Goal: Find specific page/section: Find specific page/section

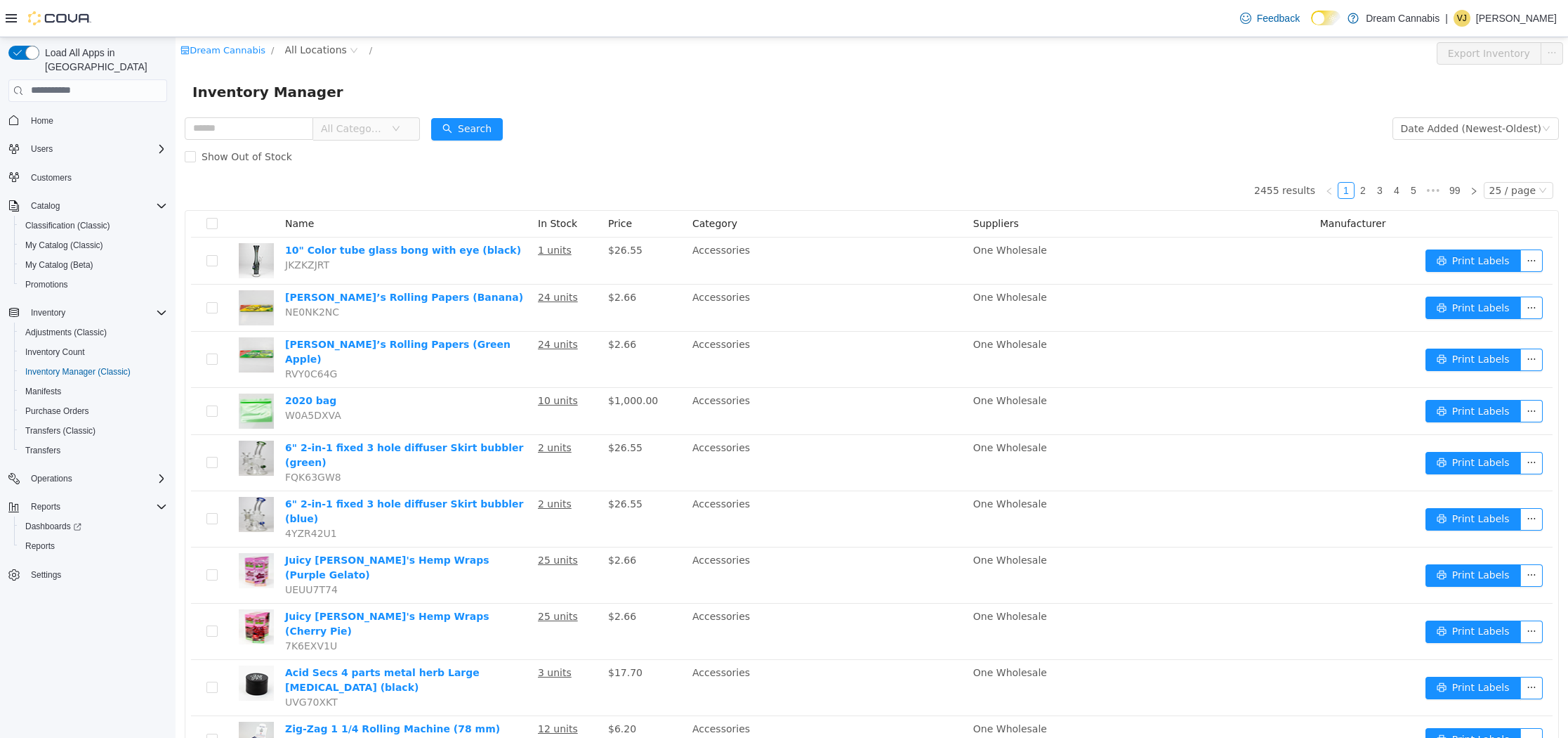
click at [267, 115] on div "All Categories" at bounding box center [302, 128] width 236 height 28
click at [268, 132] on input "text" at bounding box center [249, 128] width 129 height 23
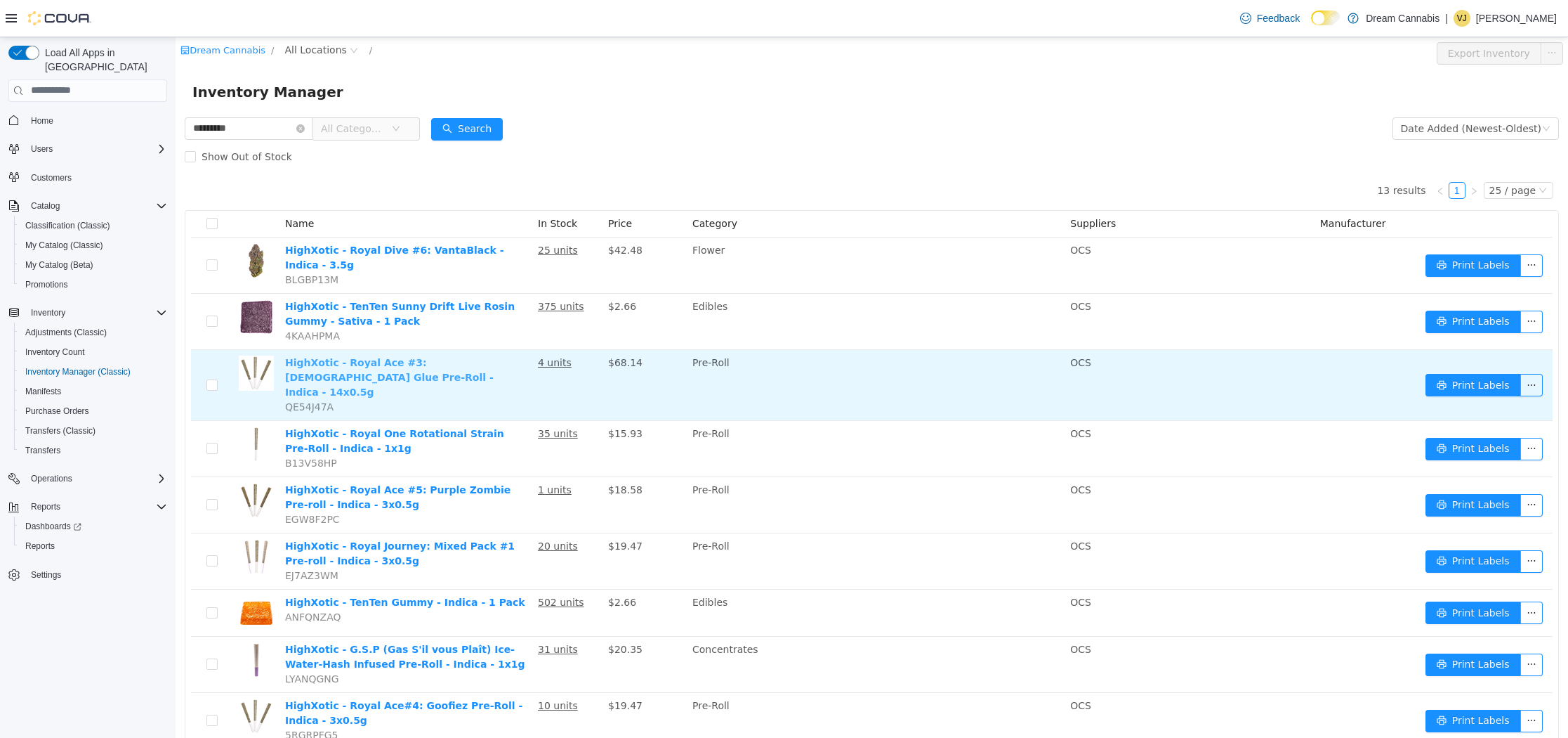
click at [489, 360] on link "HighXotic - Royal Ace #3: Hindu Glue Pre-Roll - Indica - 14x0.5g" at bounding box center [389, 376] width 209 height 41
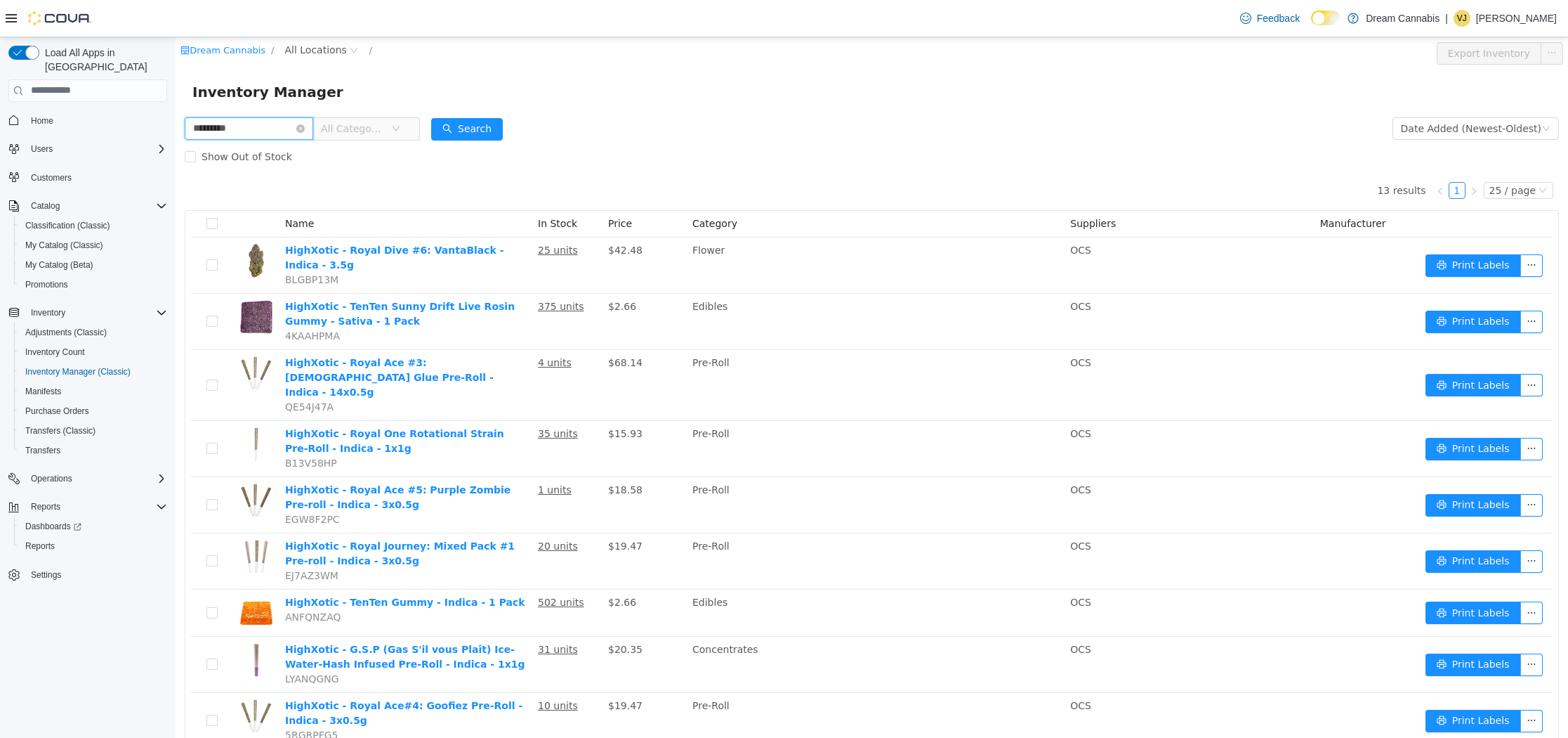
click at [261, 129] on input "*********" at bounding box center [249, 128] width 129 height 23
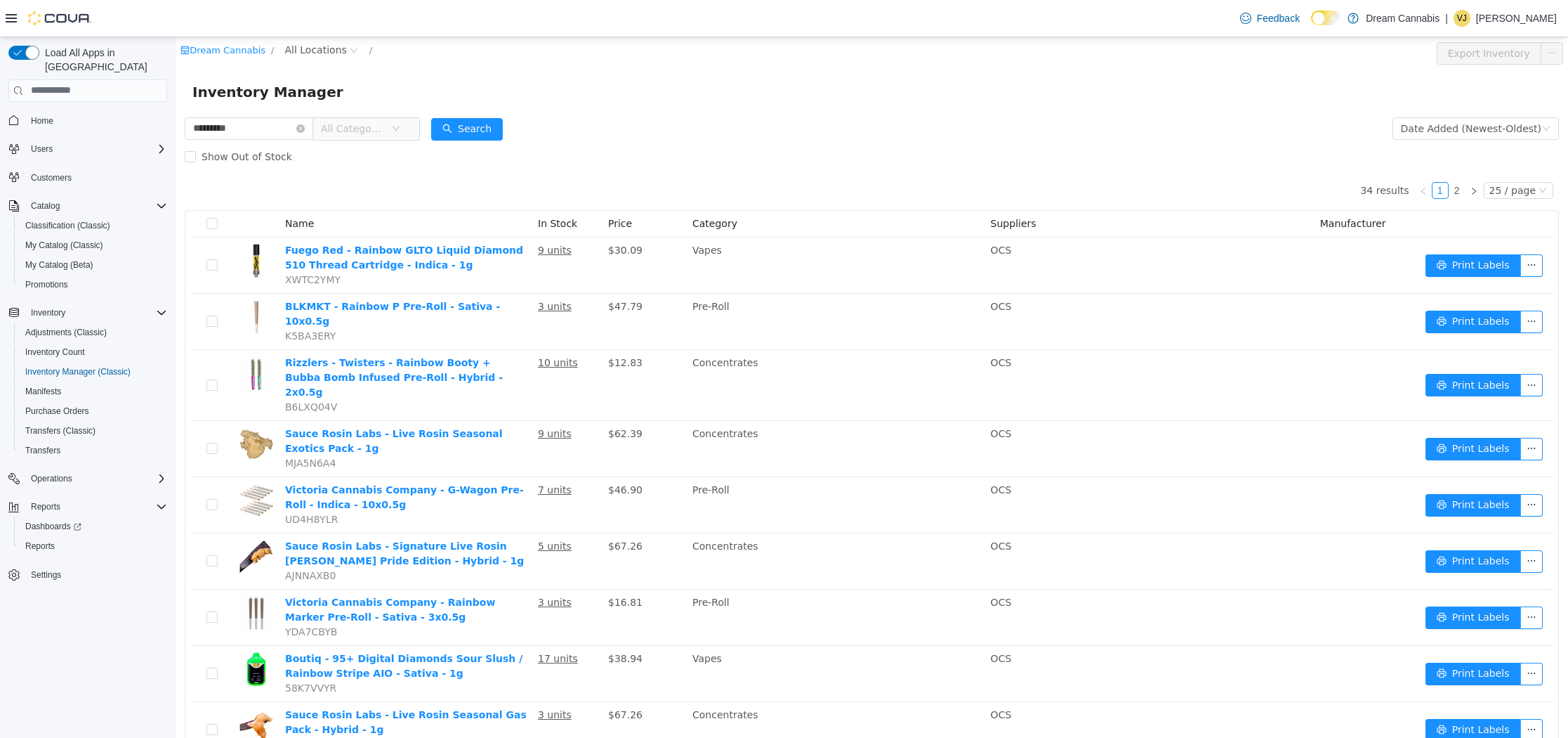
click at [721, 134] on form "********* All Categories Date Added (Newest-Oldest) Search Show Out of Stock" at bounding box center [871, 142] width 1374 height 56
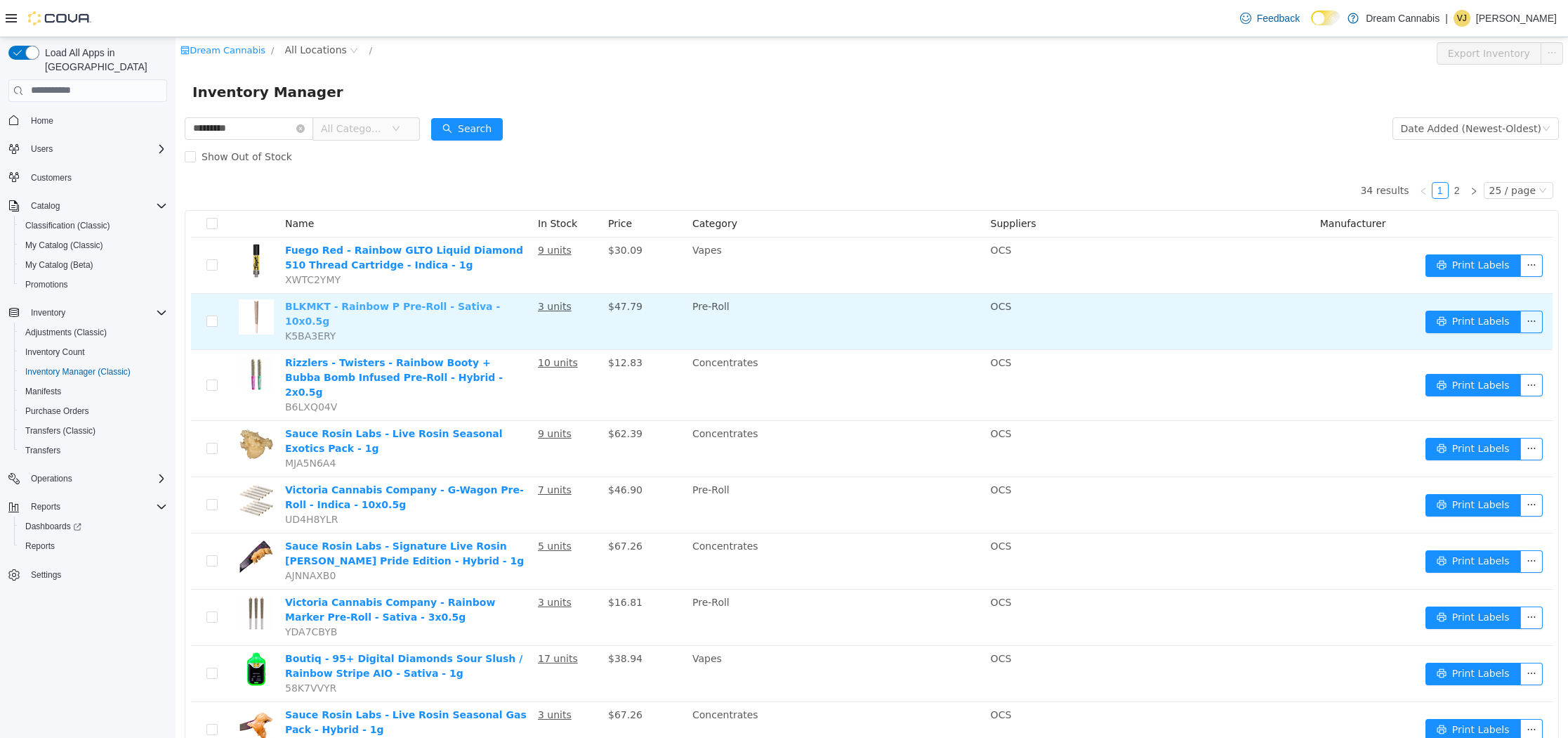
click at [480, 304] on link "BLKMKT - Rainbow P Pre-Roll - Sativa - 10x0.5g" at bounding box center [393, 313] width 215 height 26
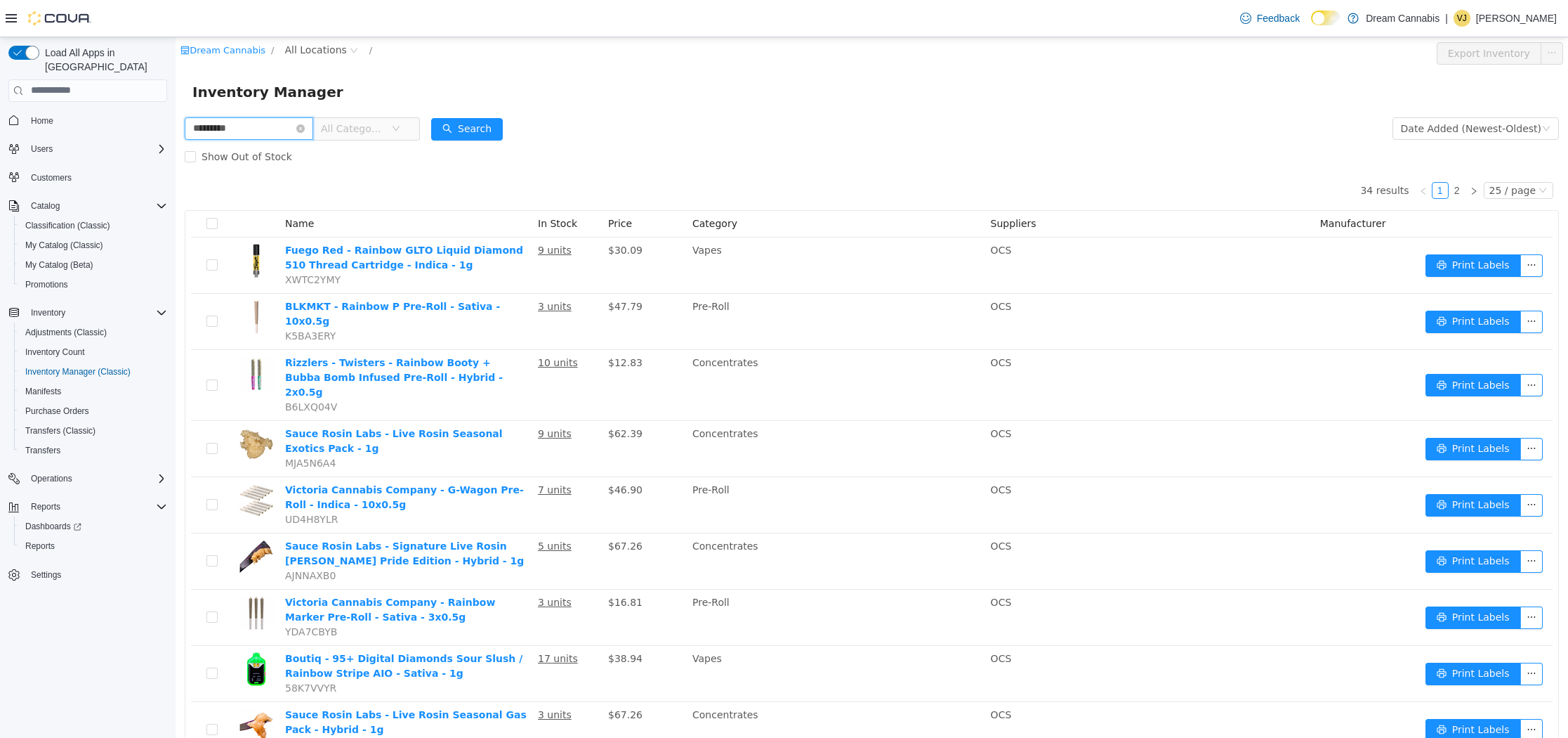
click at [275, 133] on input "*********" at bounding box center [249, 128] width 129 height 23
type input "*******"
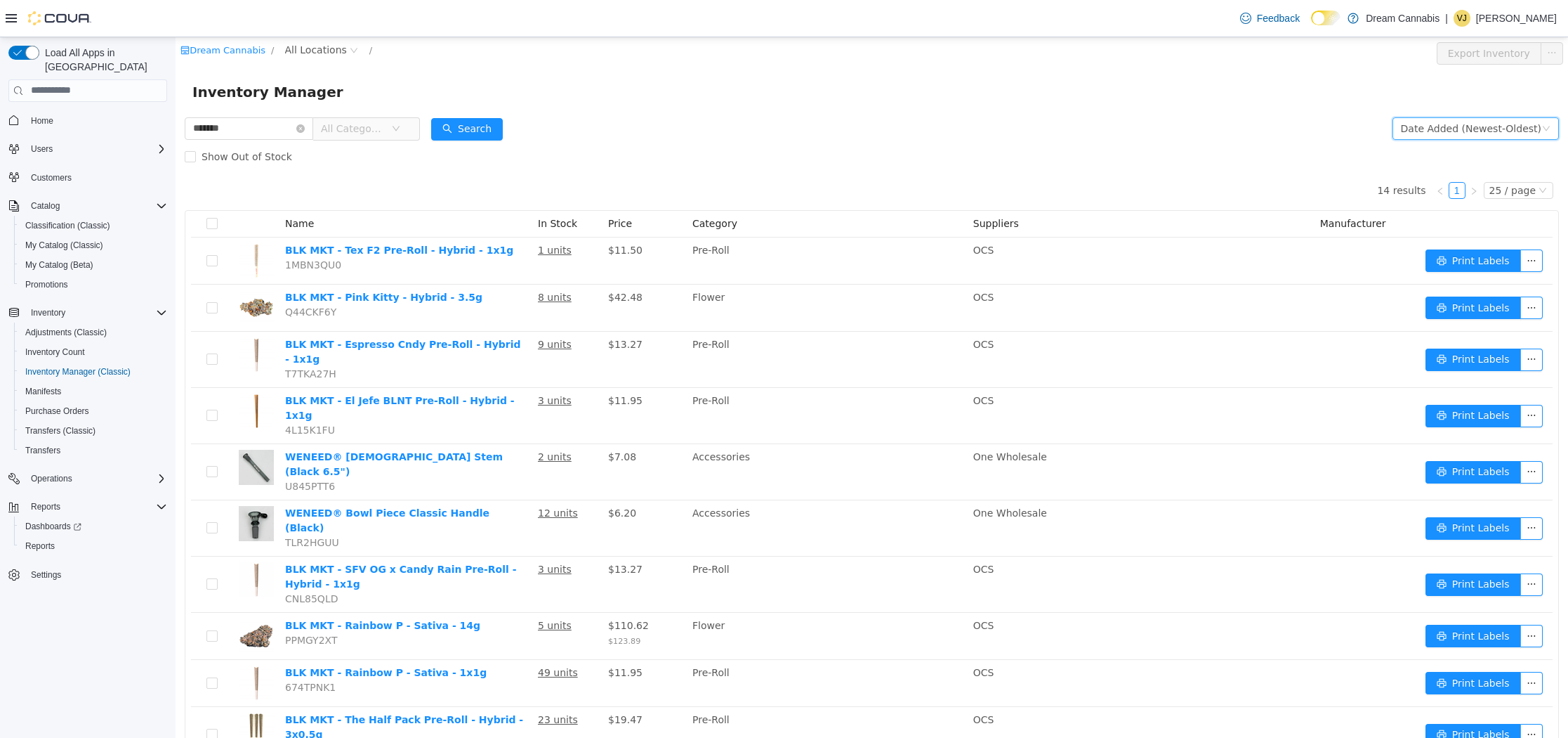
drag, startPoint x: 1482, startPoint y: 124, endPoint x: 1477, endPoint y: 135, distance: 12.1
click at [1482, 125] on div "Date Added (Newest-Oldest)" at bounding box center [1471, 128] width 141 height 21
click at [1461, 158] on li "Alphabetical (A-Z)" at bounding box center [1480, 156] width 158 height 23
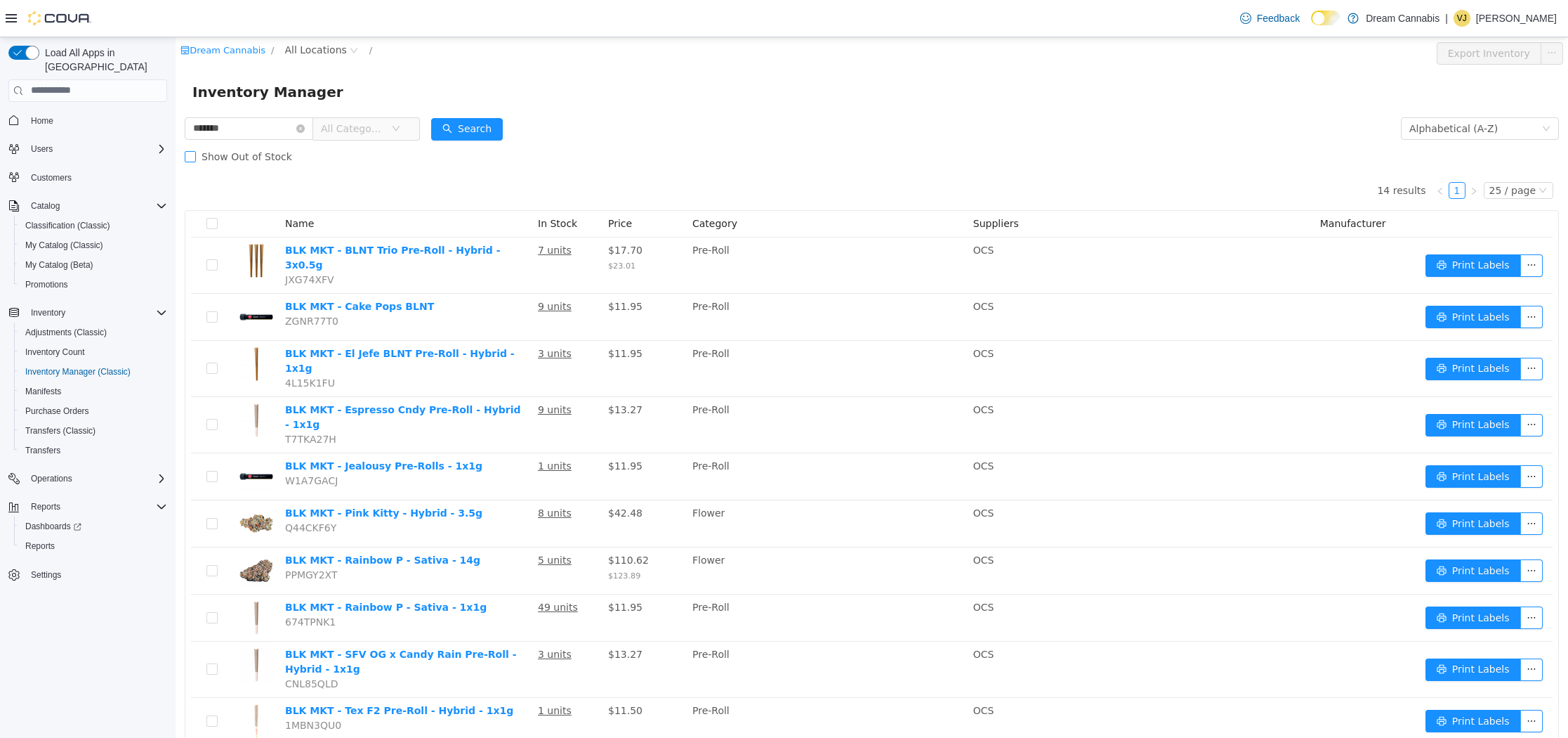
click at [274, 159] on span "Show Out of Stock" at bounding box center [247, 156] width 102 height 11
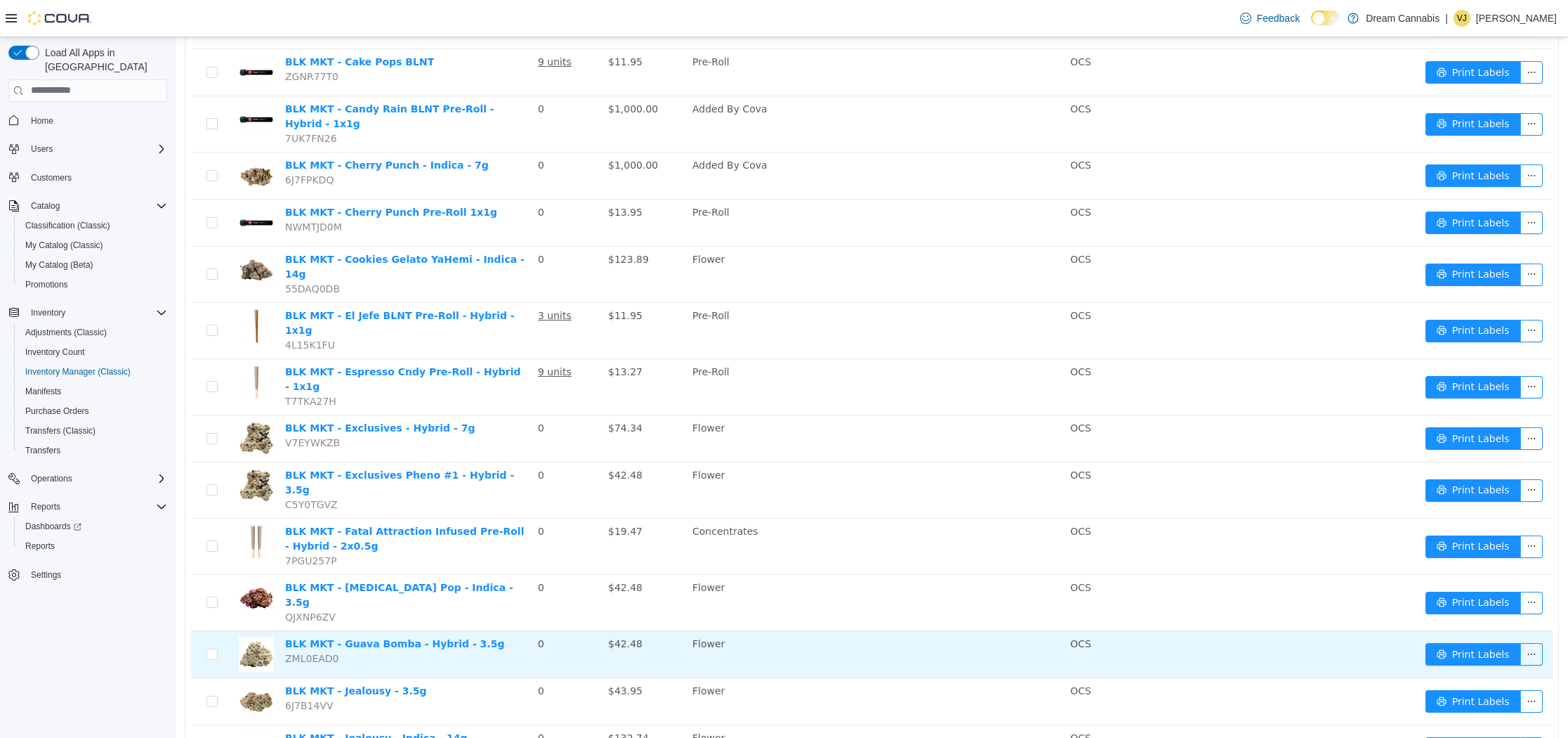
scroll to position [743, 0]
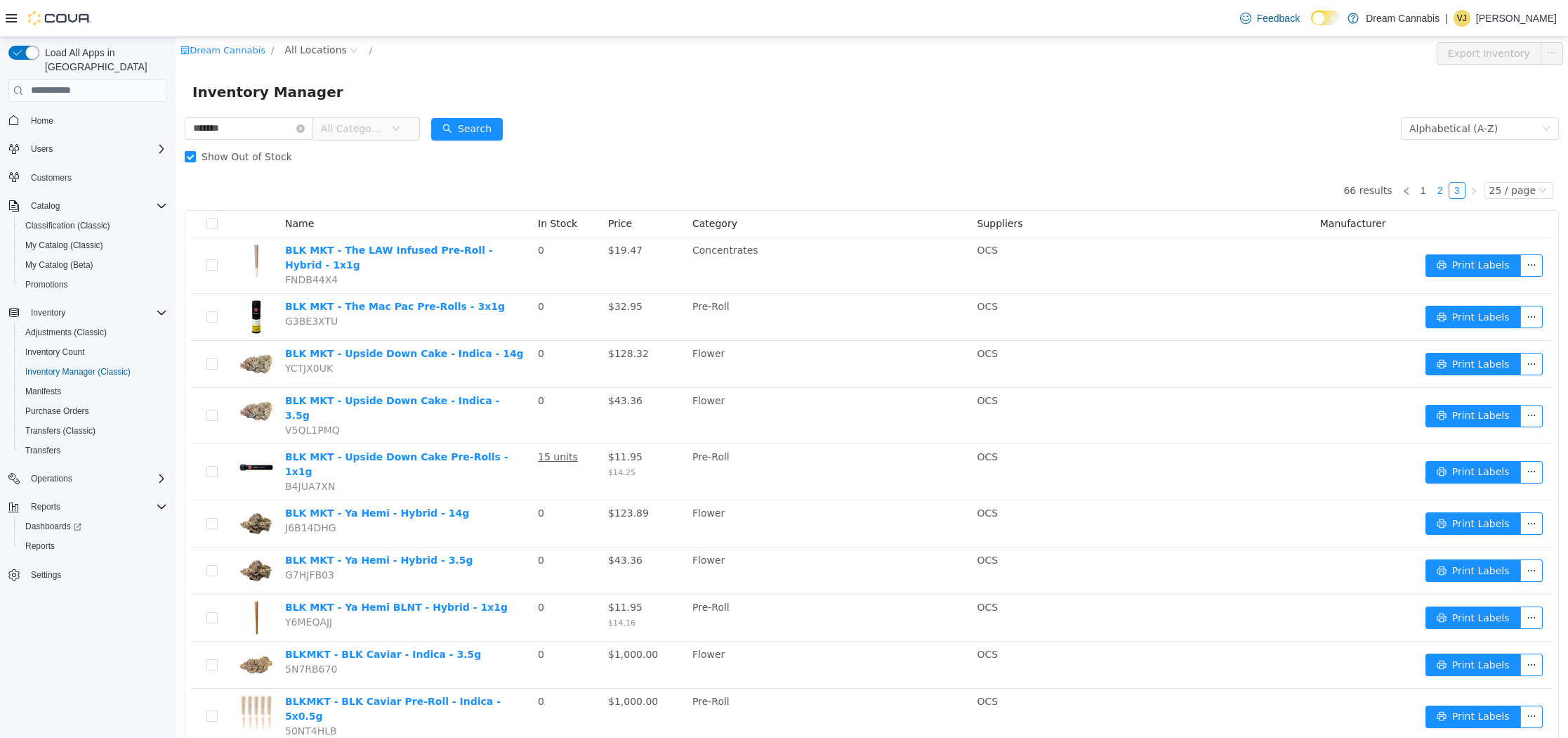
click at [1444, 188] on link "2" at bounding box center [1441, 190] width 16 height 16
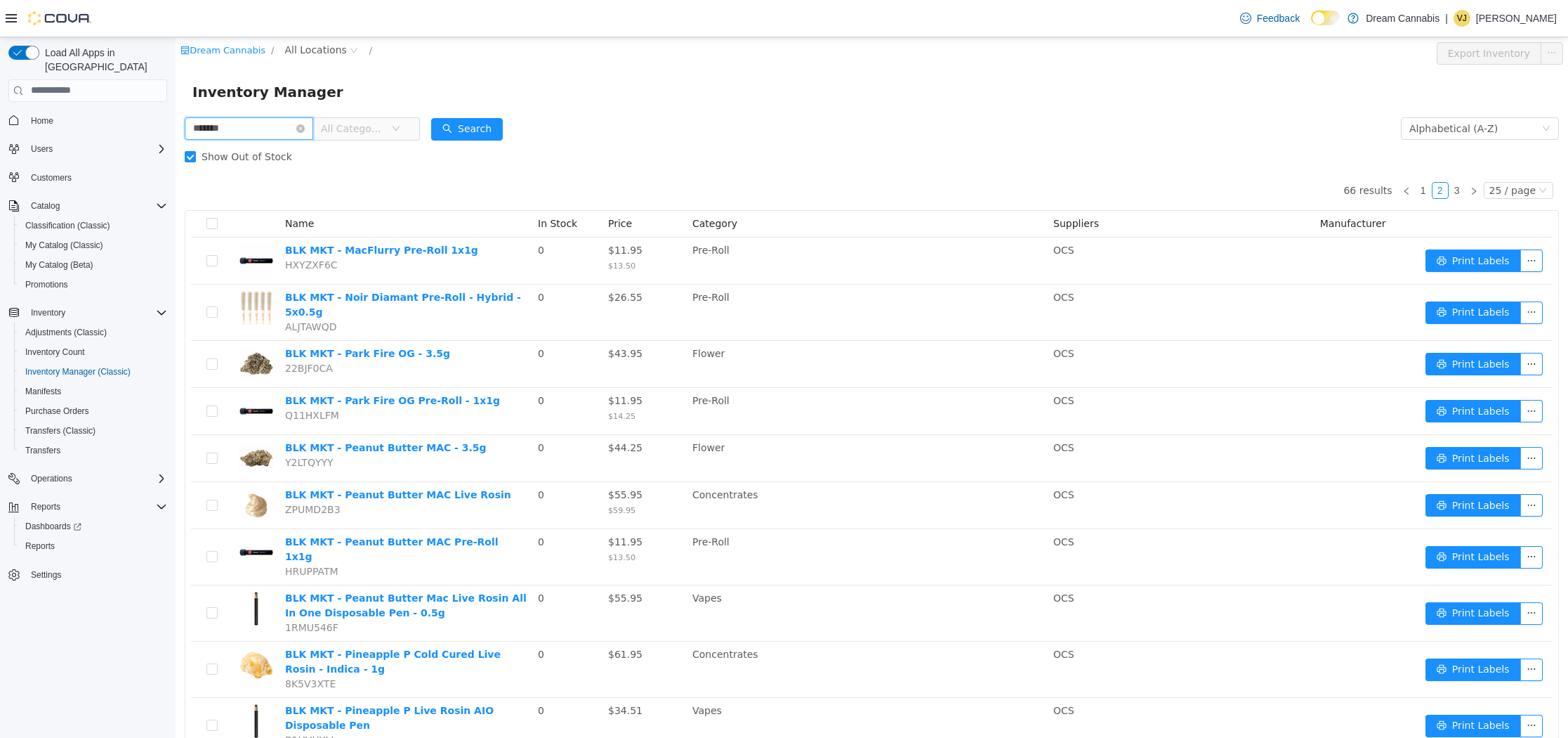
click at [276, 128] on input "*******" at bounding box center [249, 128] width 129 height 23
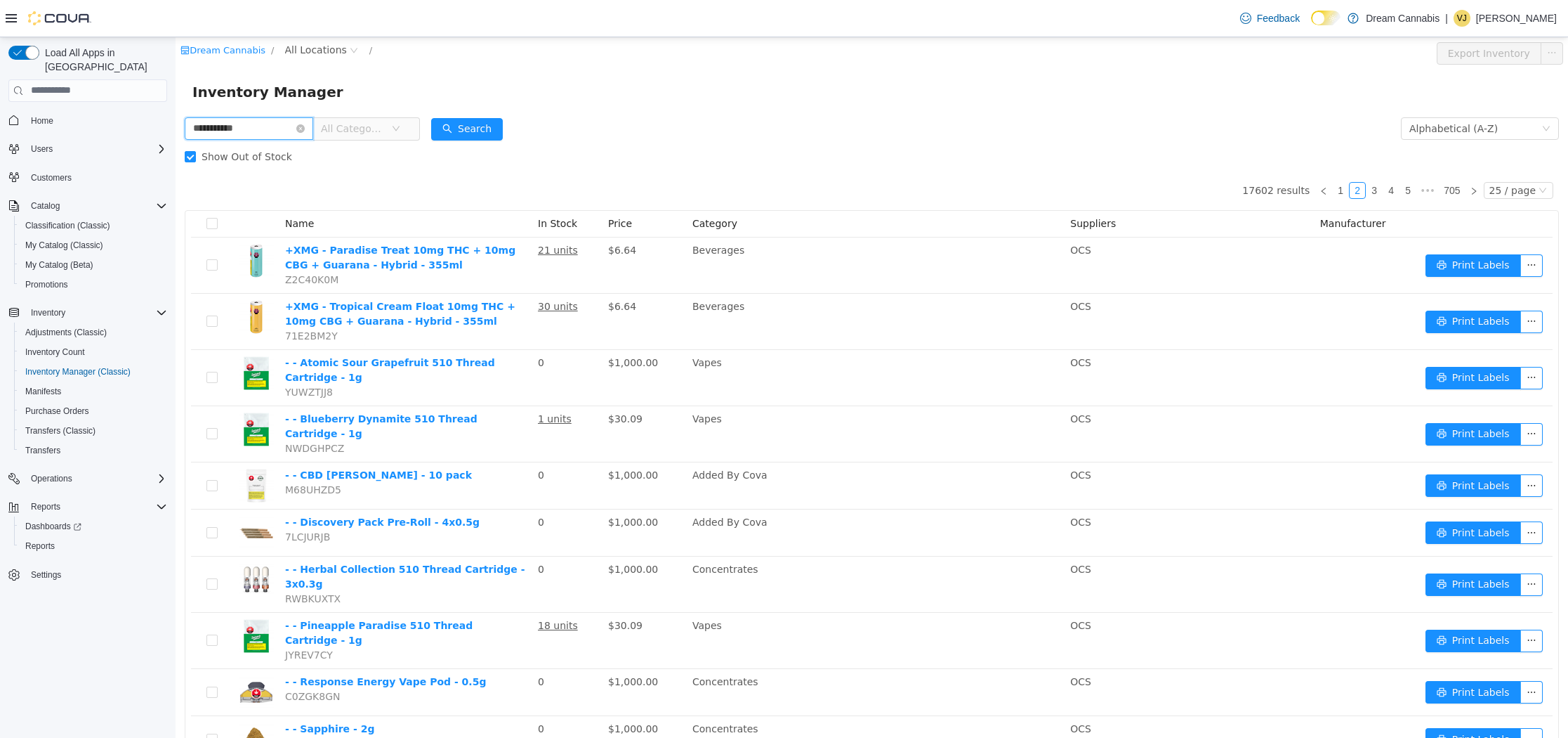
type input "**********"
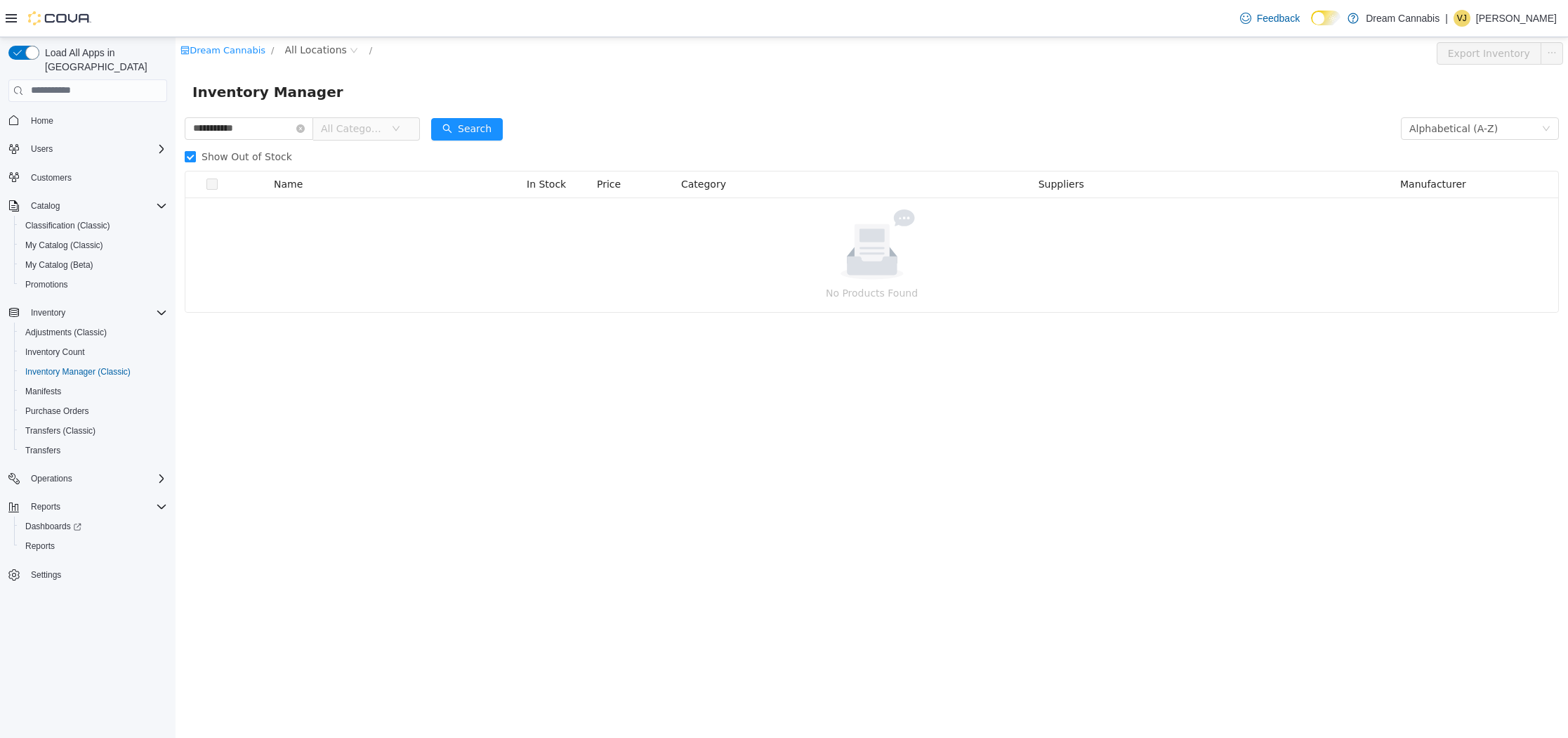
click at [270, 152] on span "Show Out of Stock" at bounding box center [247, 156] width 102 height 11
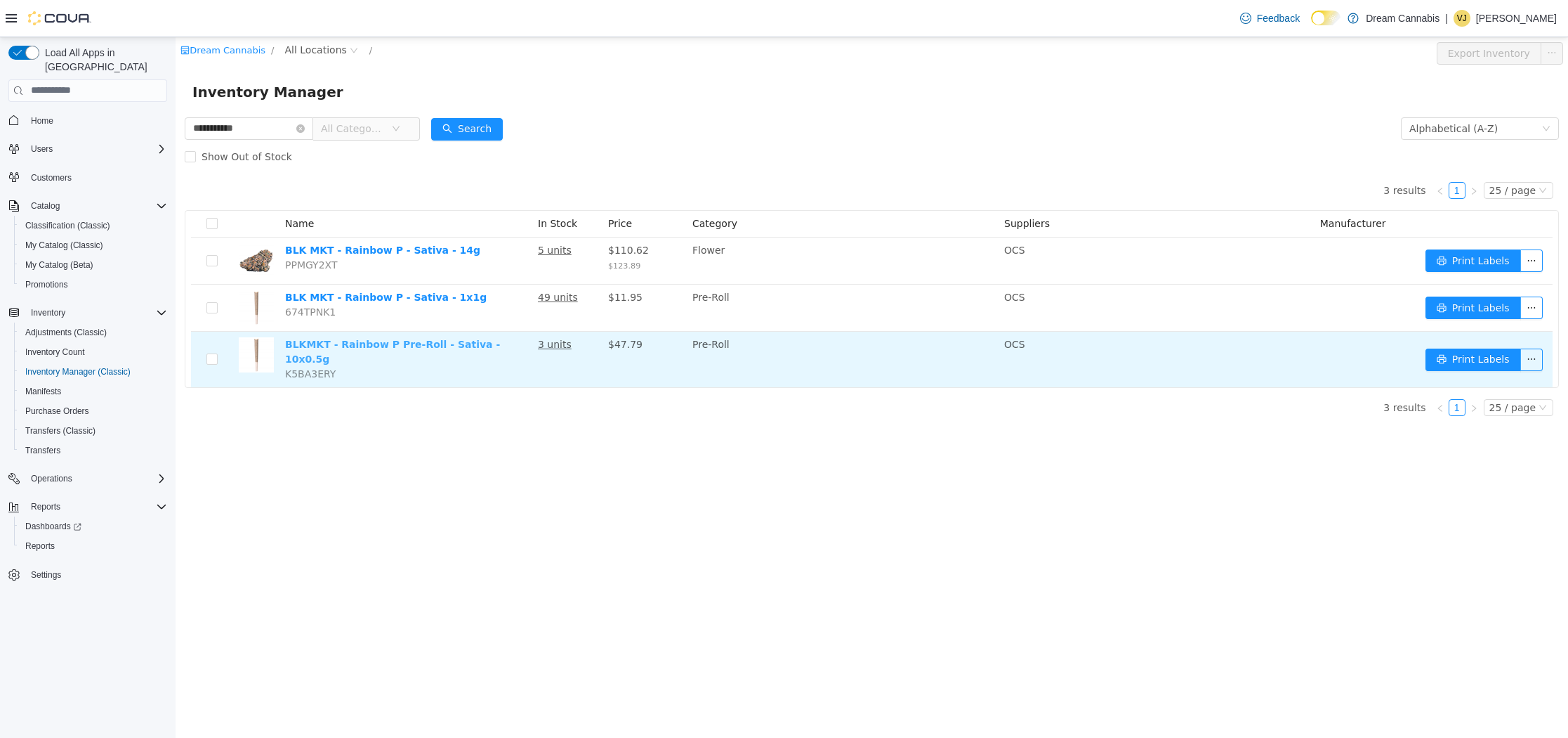
click at [493, 345] on link "BLKMKT - Rainbow P Pre-Roll - Sativa - 10x0.5g" at bounding box center [393, 351] width 215 height 26
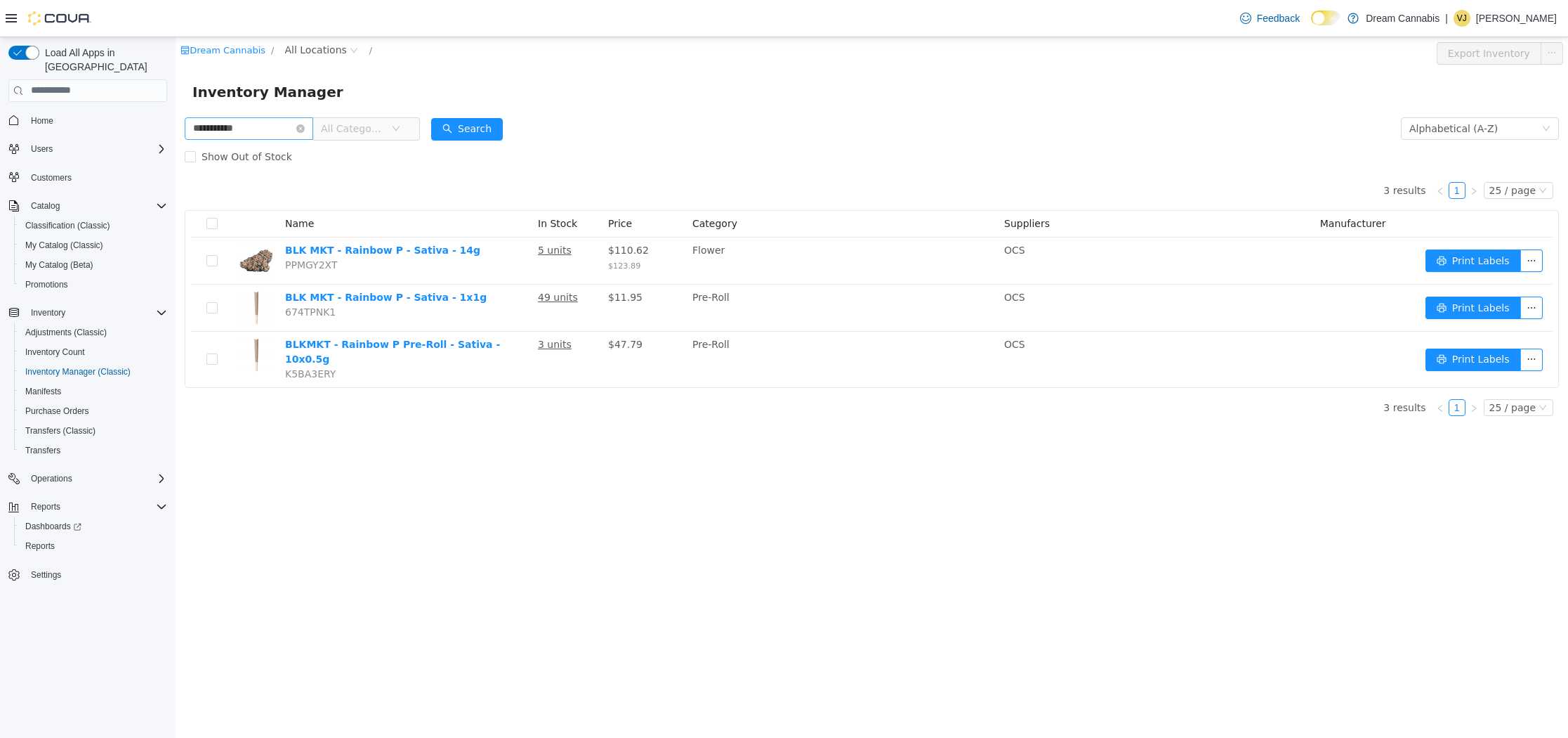
click at [305, 125] on icon "icon: close-circle" at bounding box center [301, 128] width 8 height 8
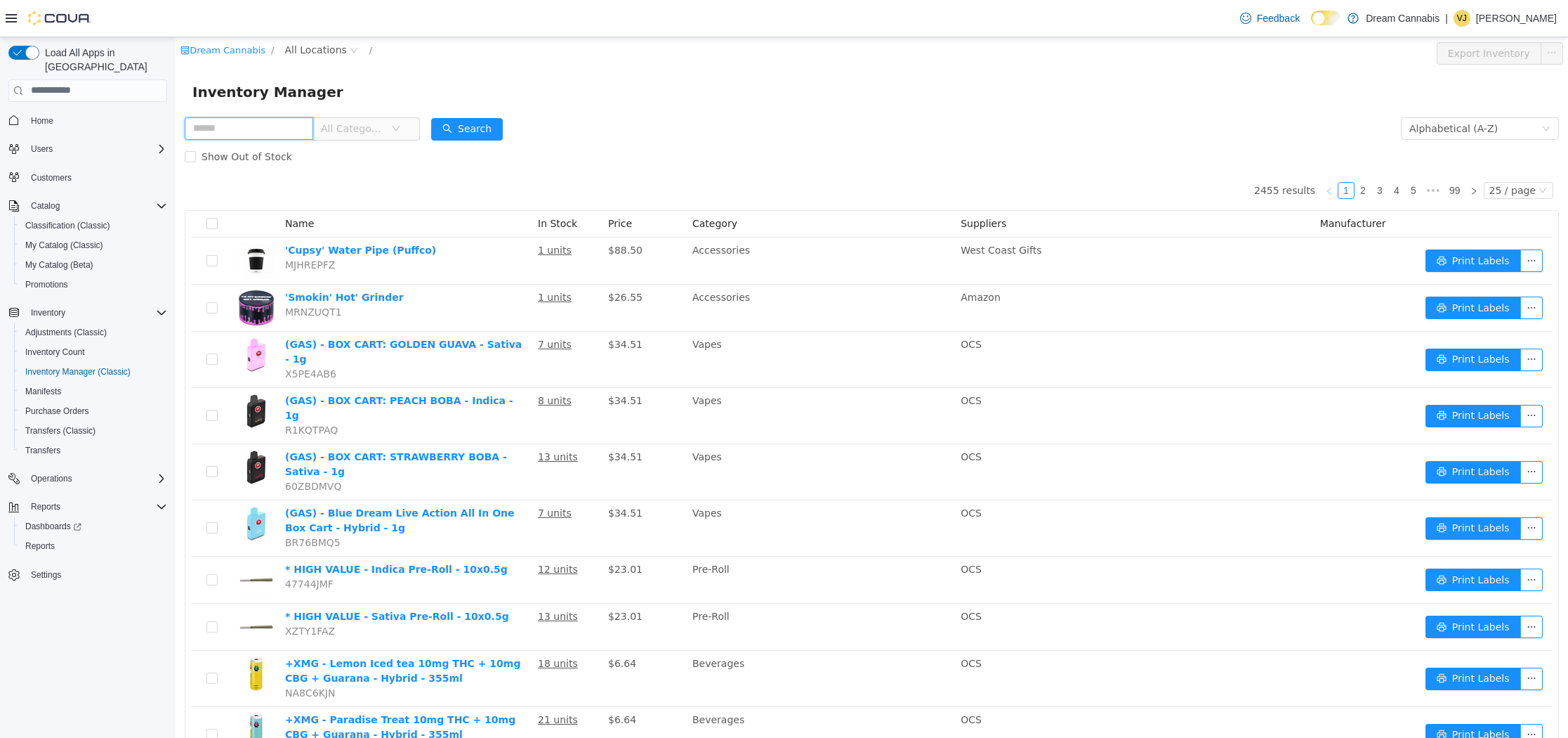
click at [306, 126] on input "text" at bounding box center [249, 128] width 129 height 23
type input "****"
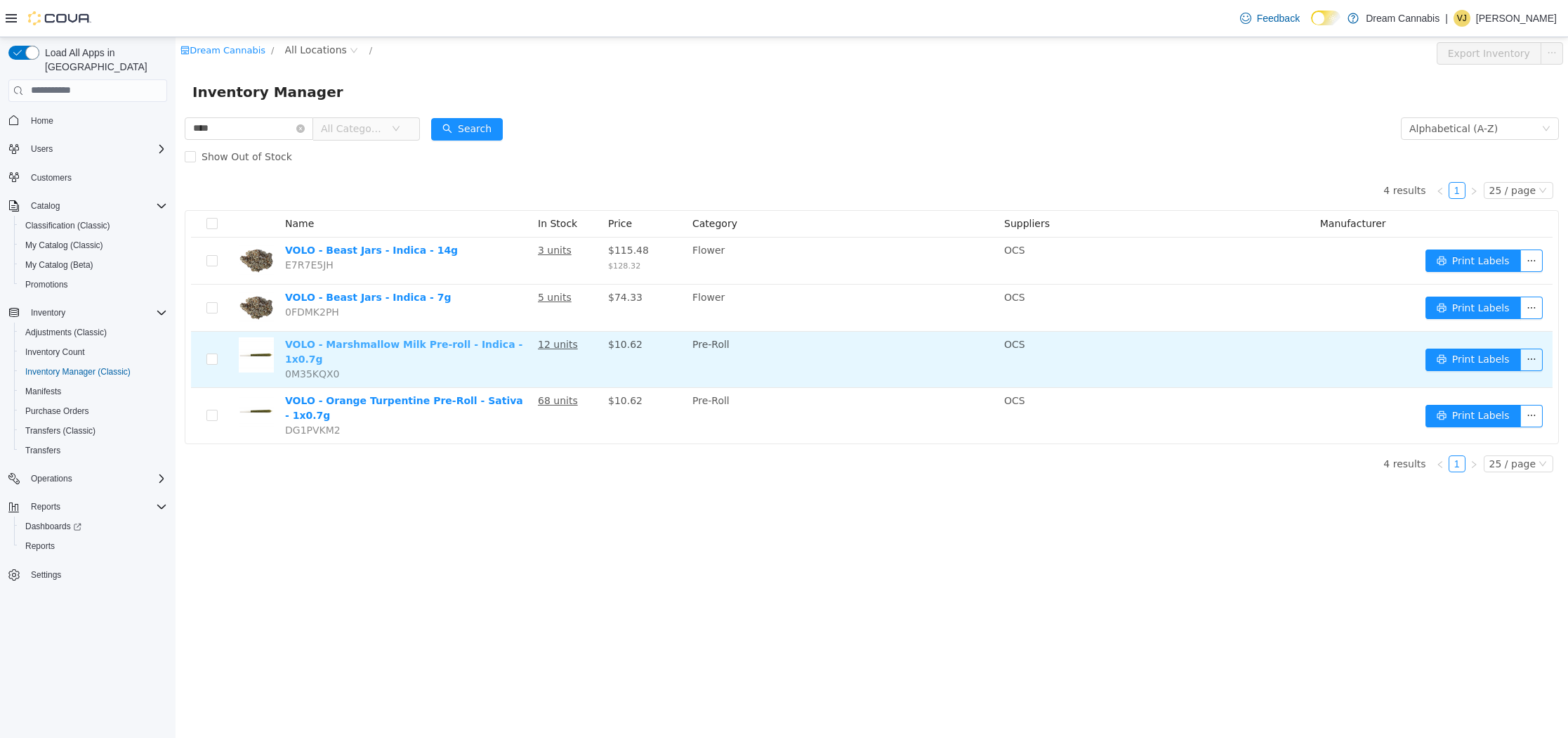
click at [507, 343] on link "VOLO - Marshmallow Milk Pre-roll - Indica - 1x0.7g" at bounding box center [404, 351] width 238 height 26
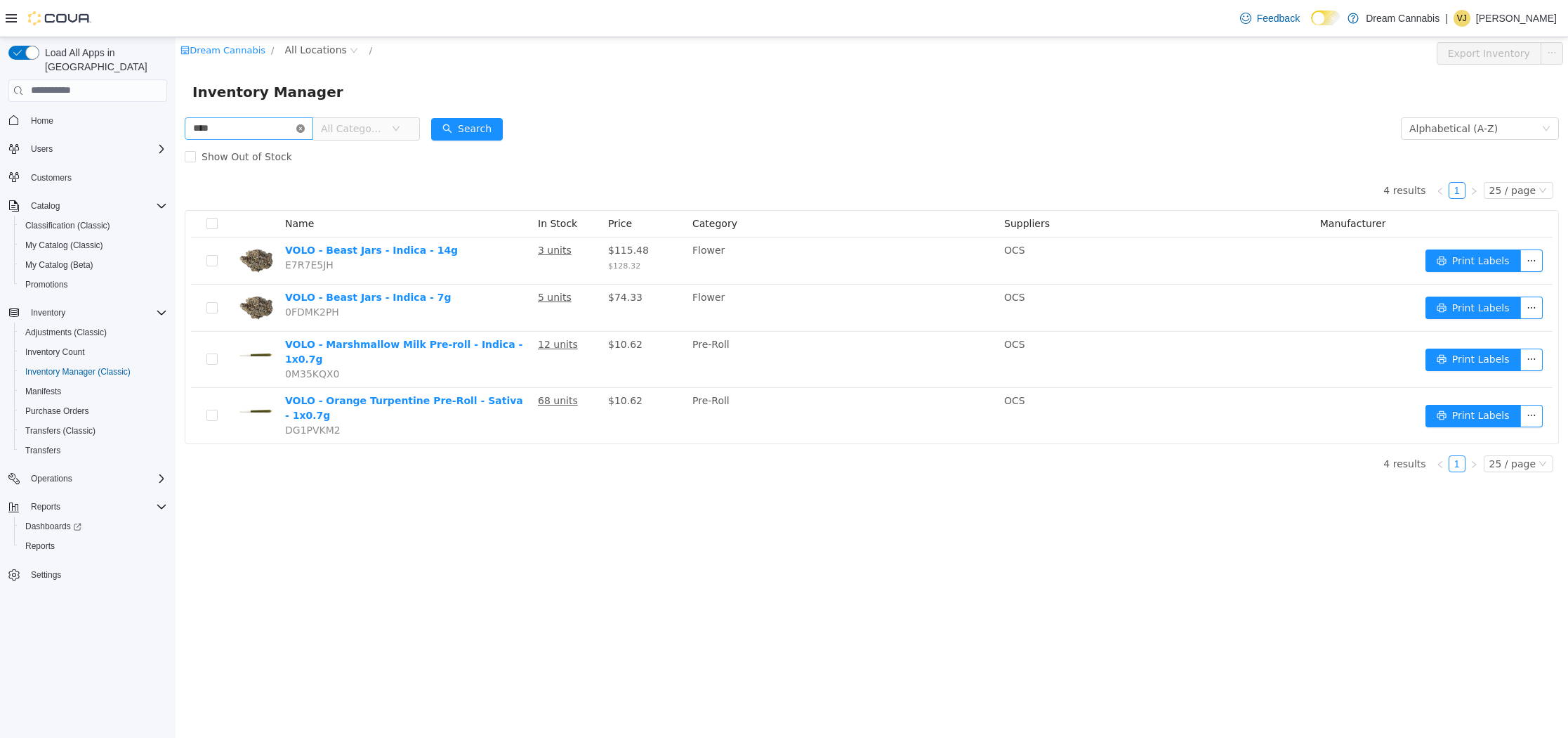
click at [305, 126] on icon "icon: close-circle" at bounding box center [301, 128] width 8 height 8
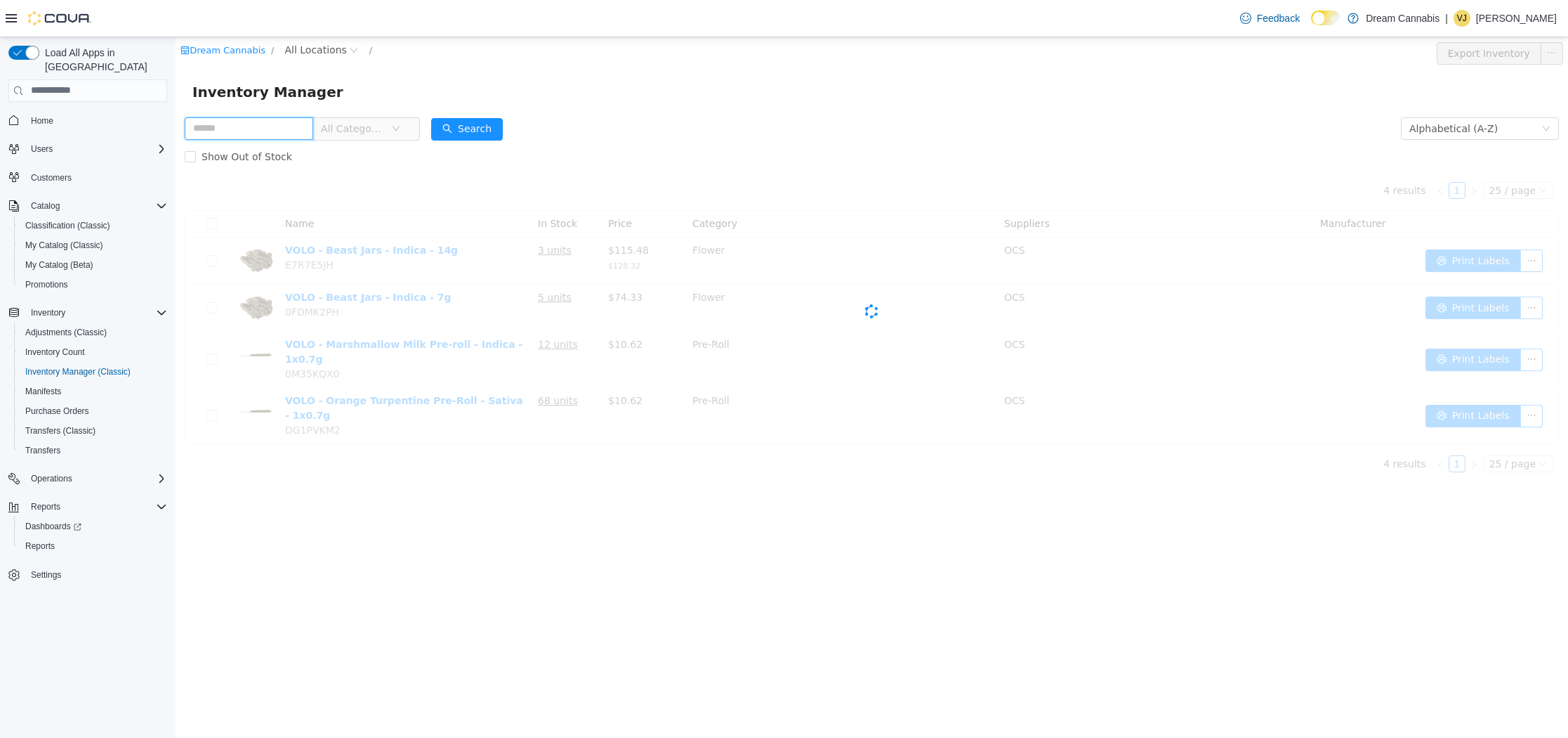
click at [300, 125] on input "text" at bounding box center [249, 128] width 129 height 23
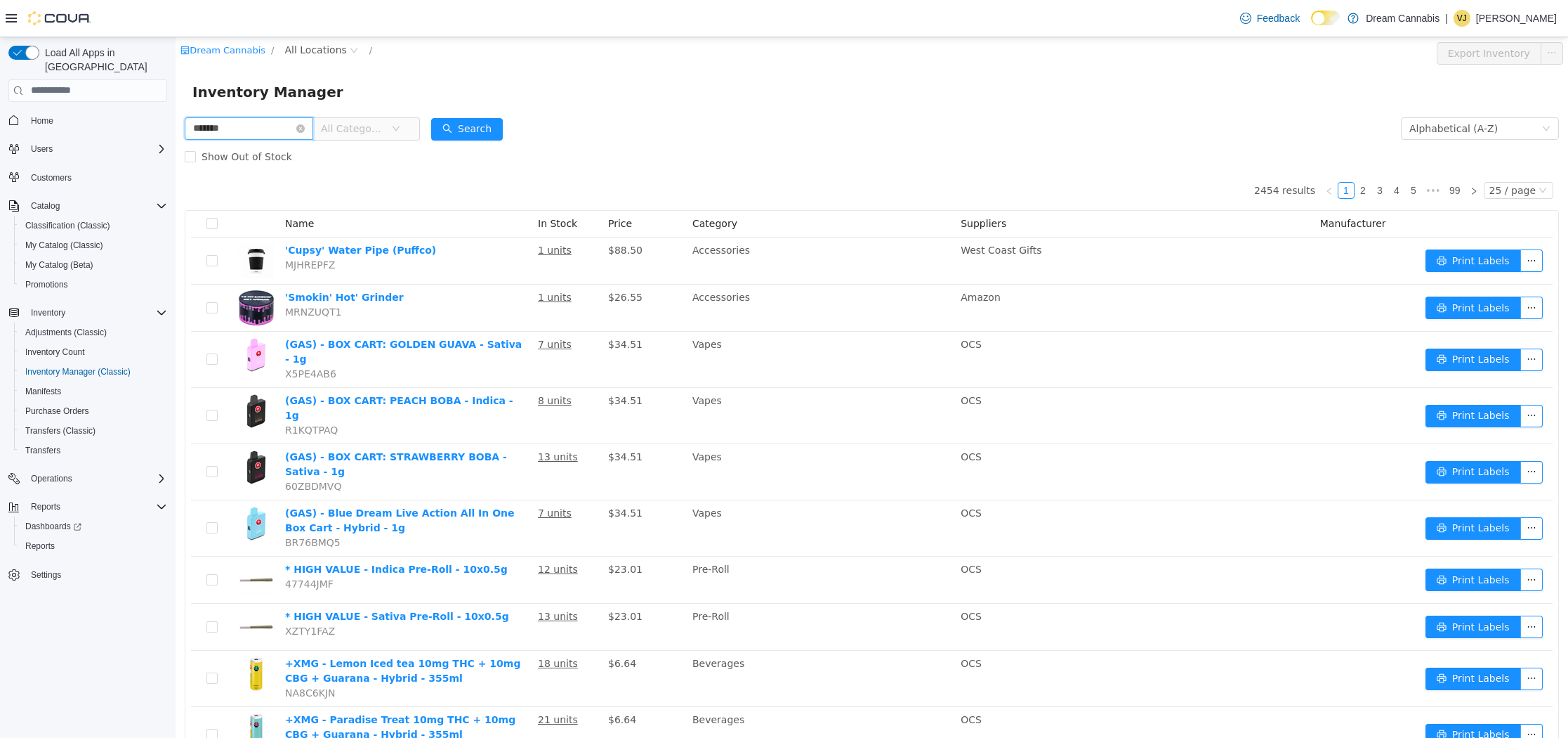
type input "*******"
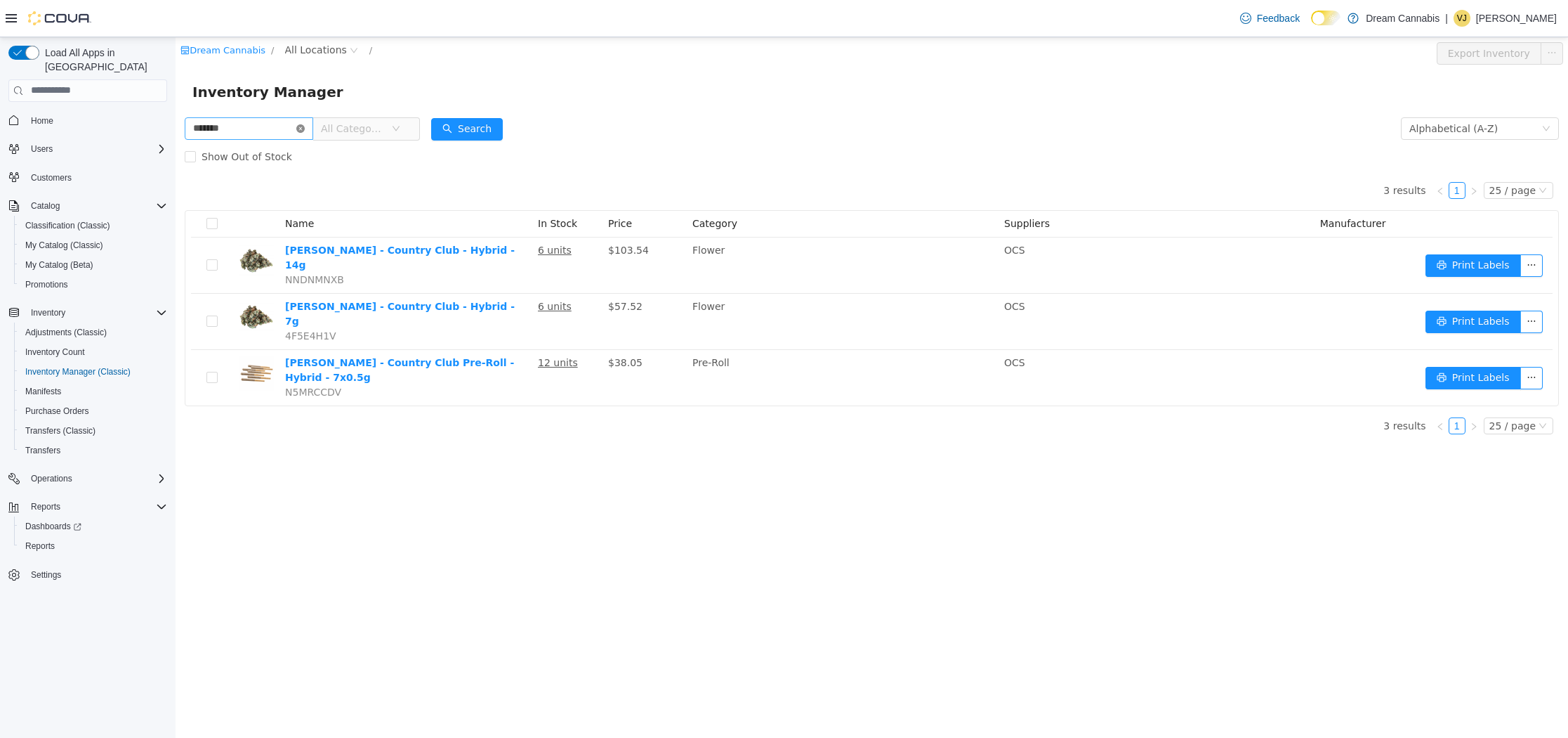
click at [305, 128] on icon "icon: close-circle" at bounding box center [301, 128] width 8 height 8
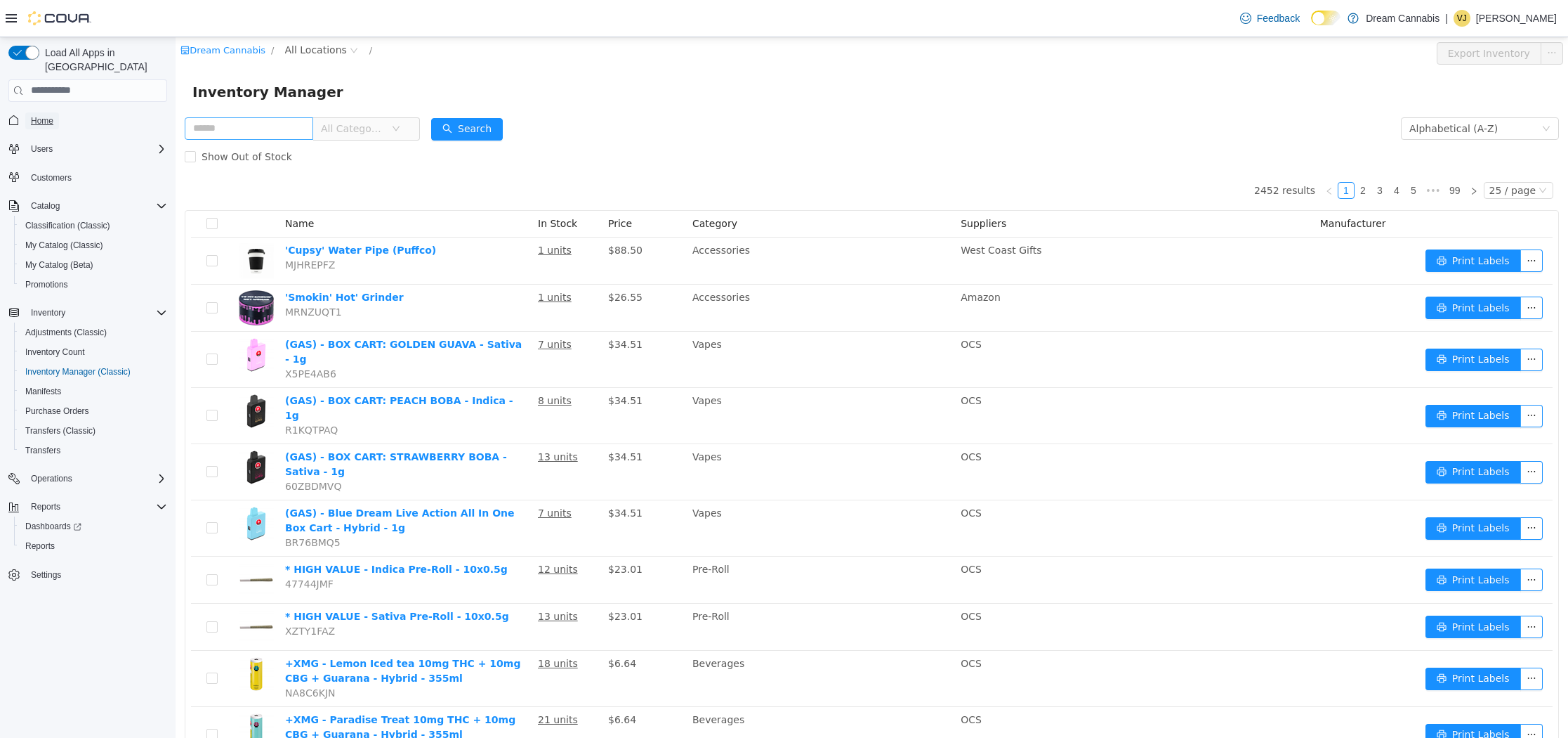
click at [45, 115] on span "Home" at bounding box center [42, 121] width 23 height 11
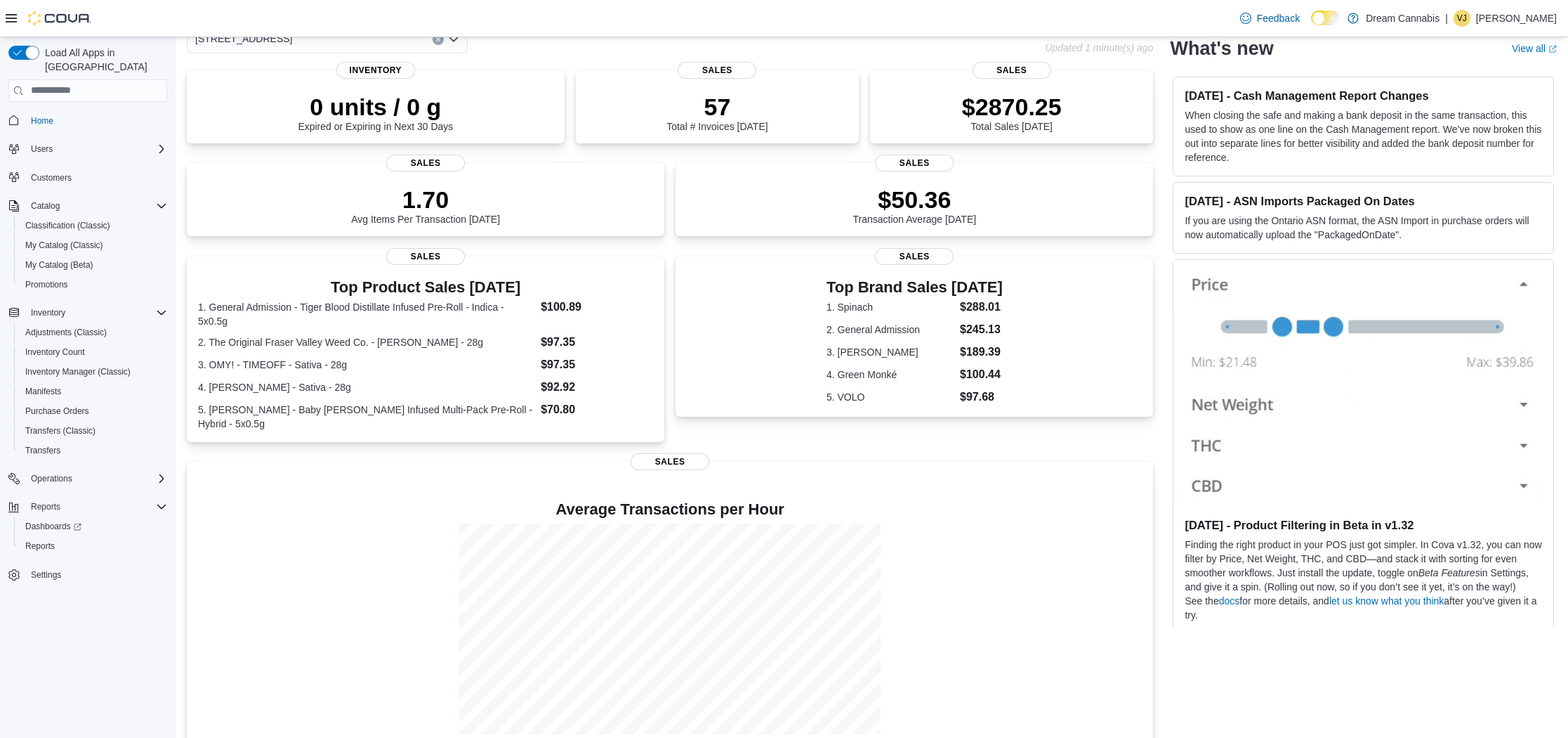
scroll to position [104, 0]
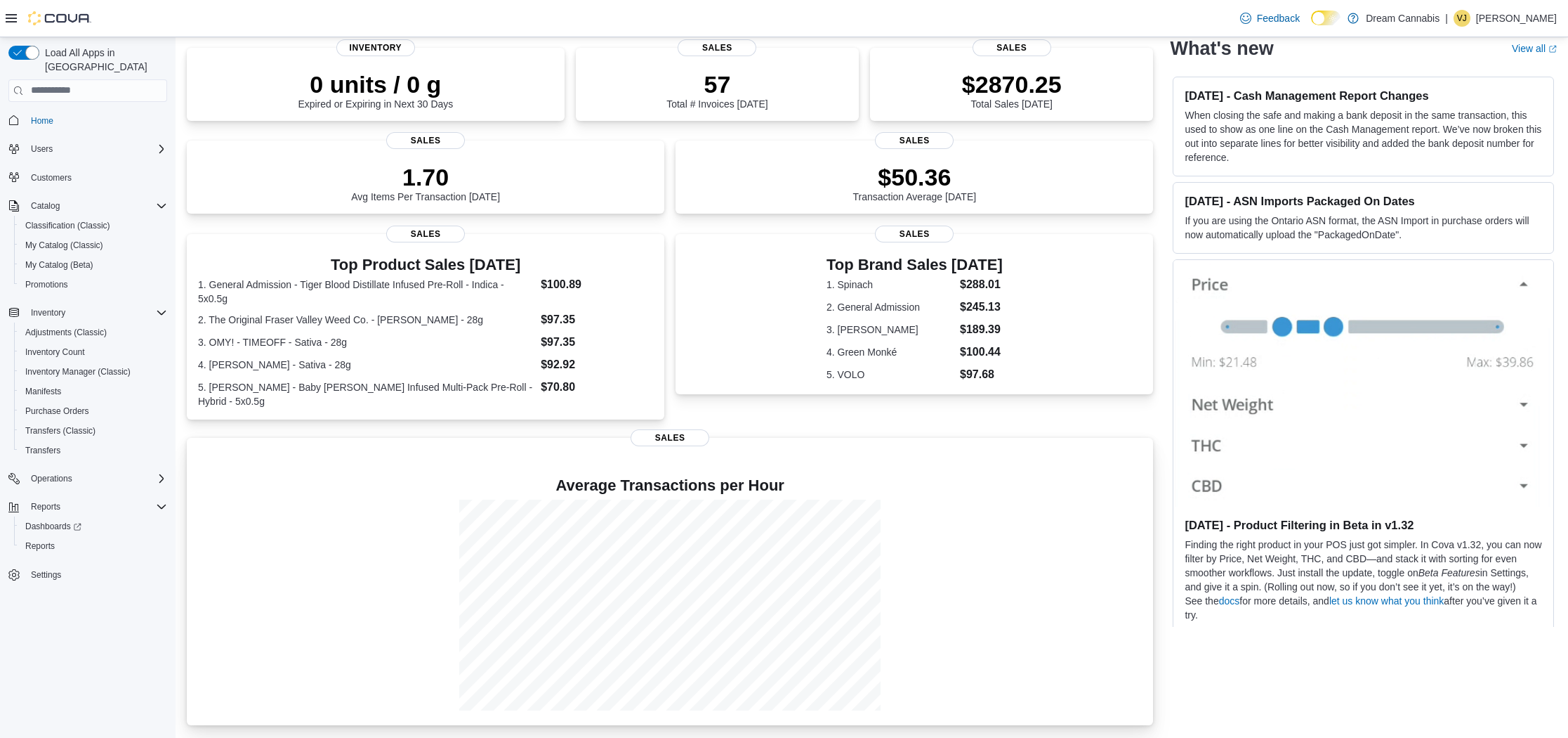
click at [943, 576] on div at bounding box center [670, 605] width 943 height 211
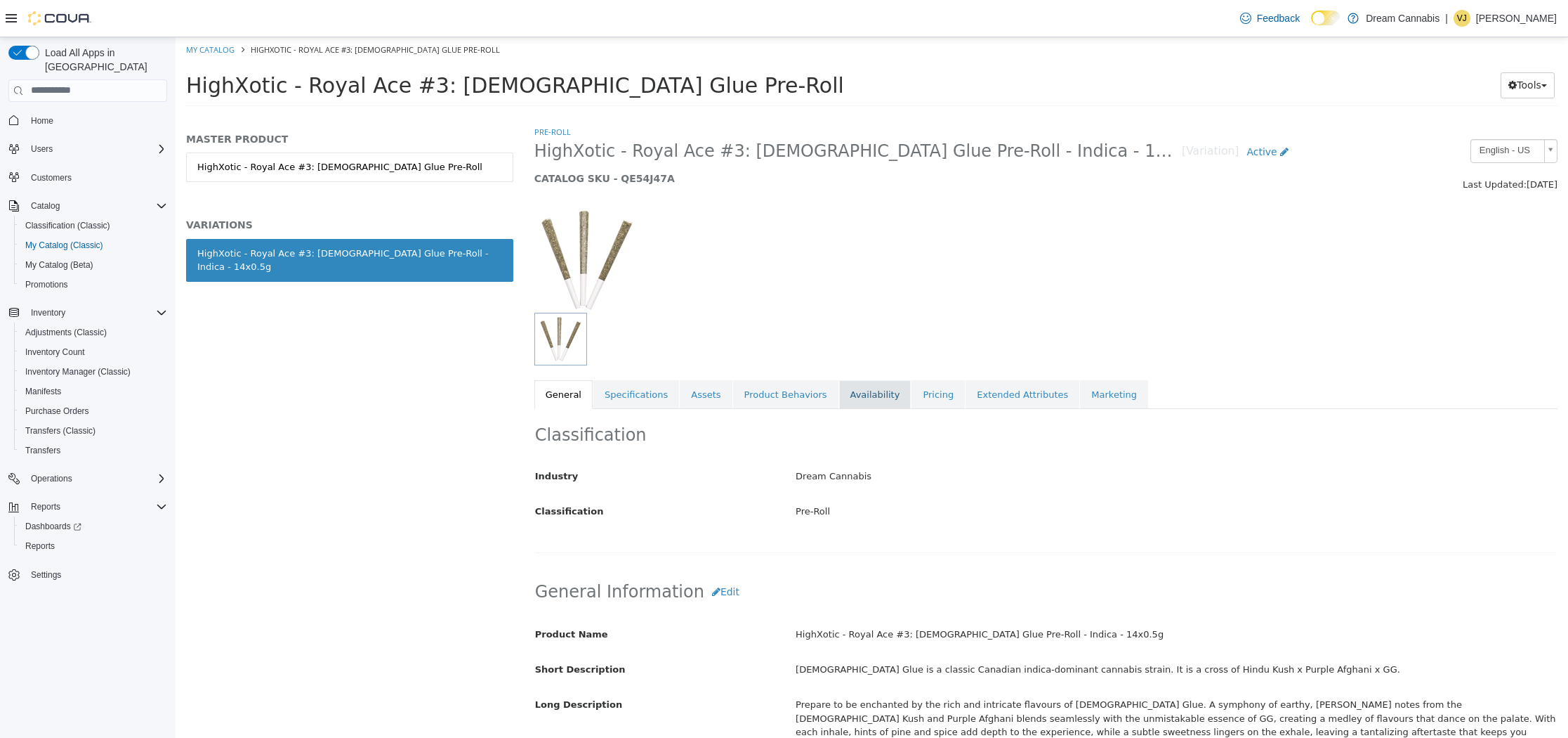
click at [851, 393] on link "Availability" at bounding box center [876, 394] width 72 height 30
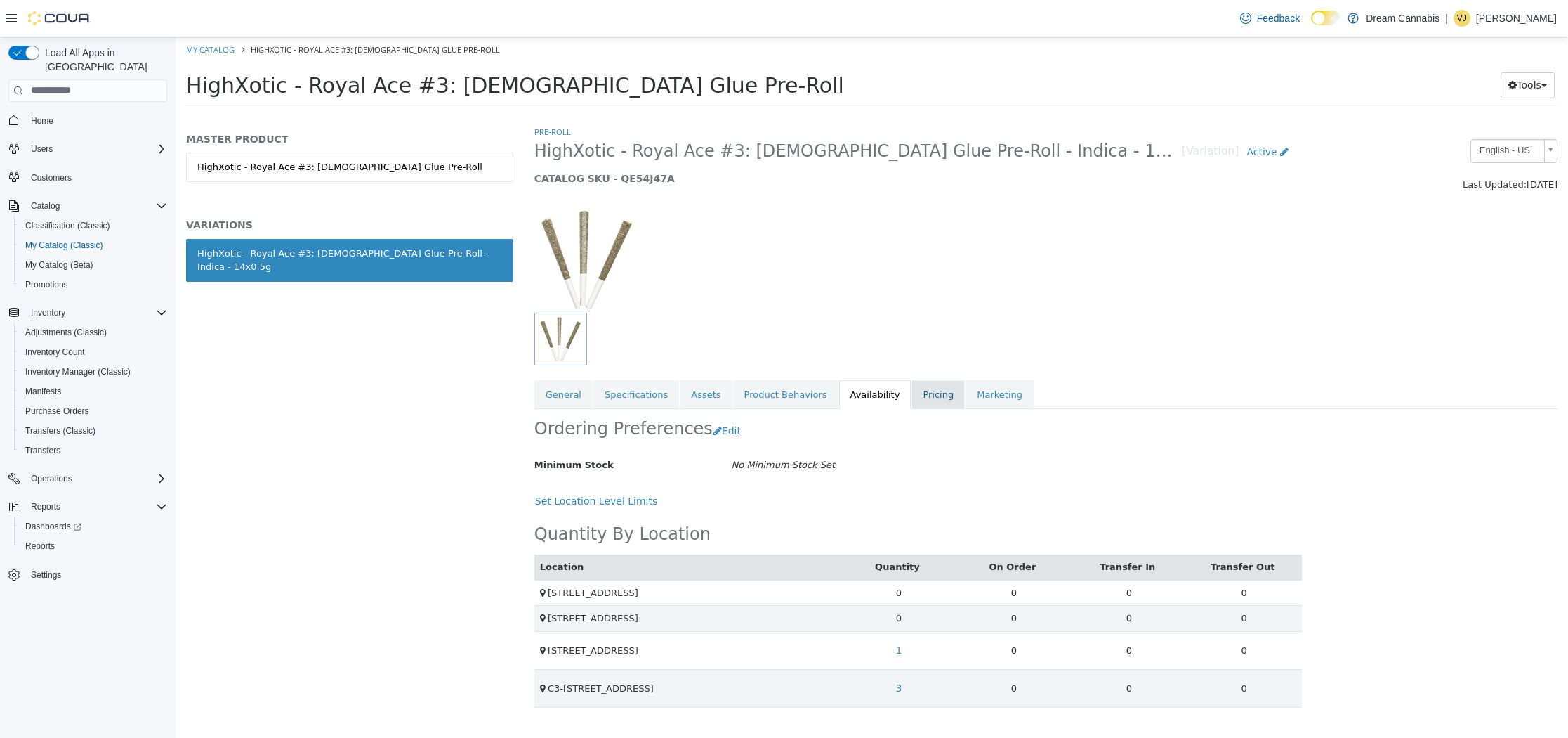
click at [923, 396] on link "Pricing" at bounding box center [938, 394] width 53 height 30
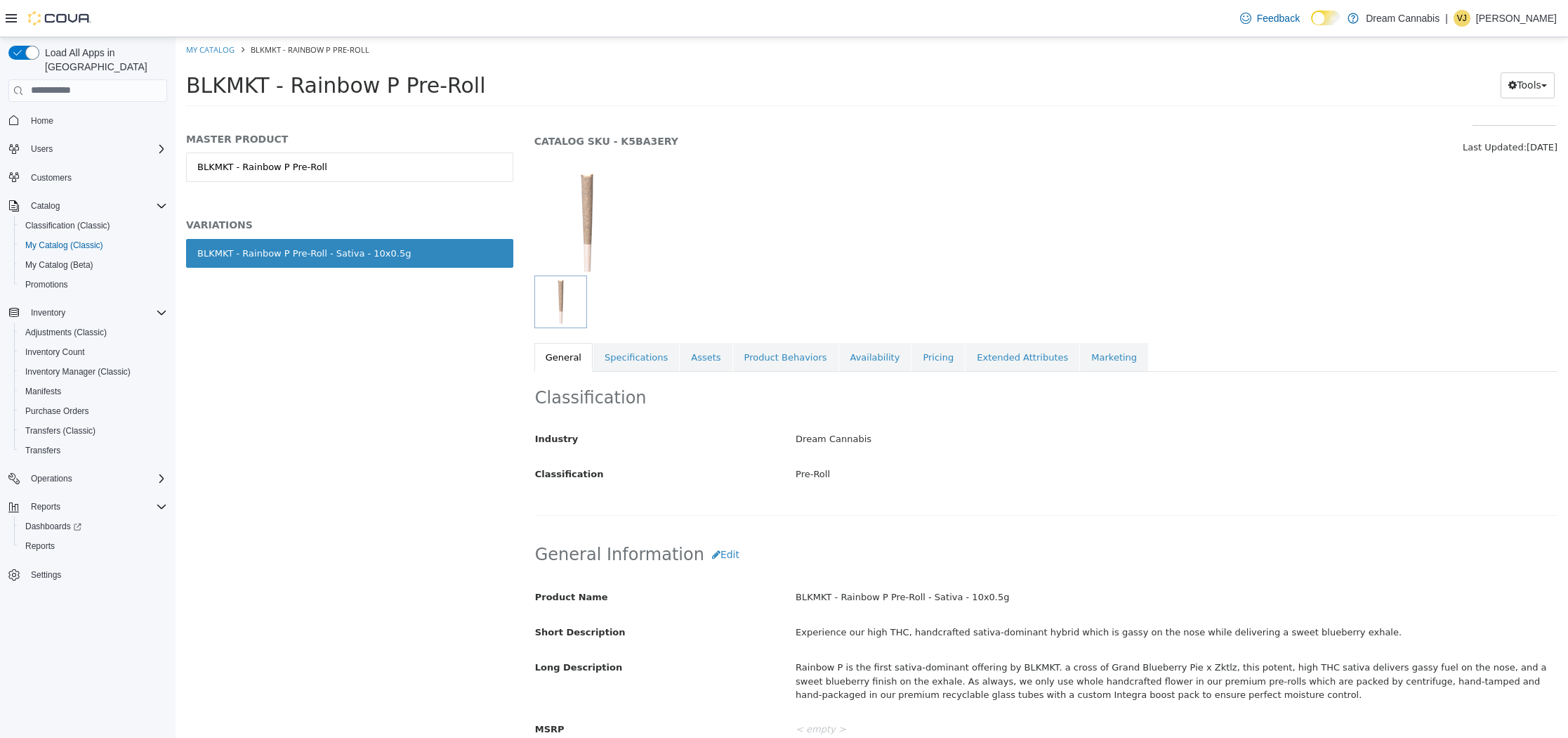
scroll to position [46, 0]
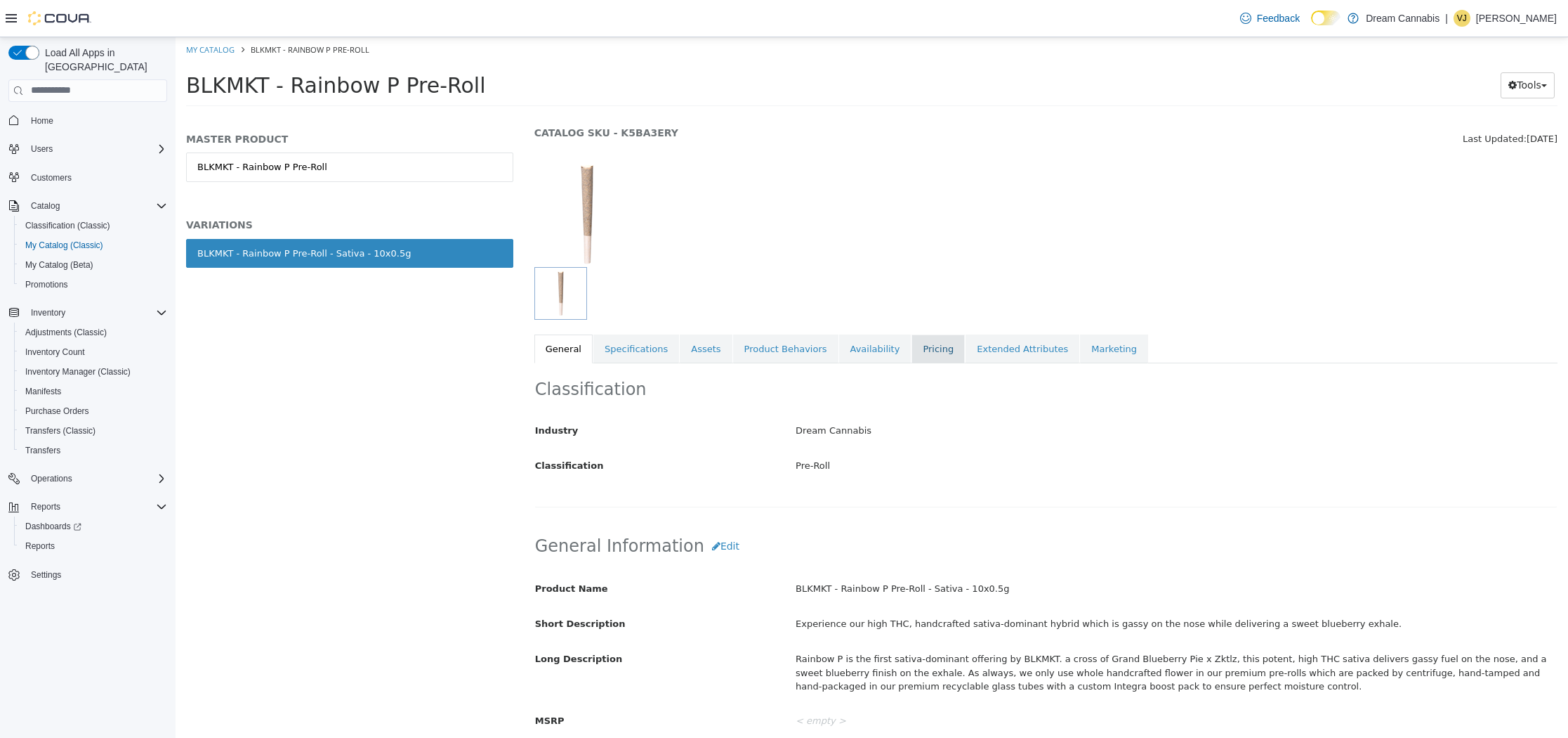
click at [920, 351] on link "Pricing" at bounding box center [938, 349] width 53 height 30
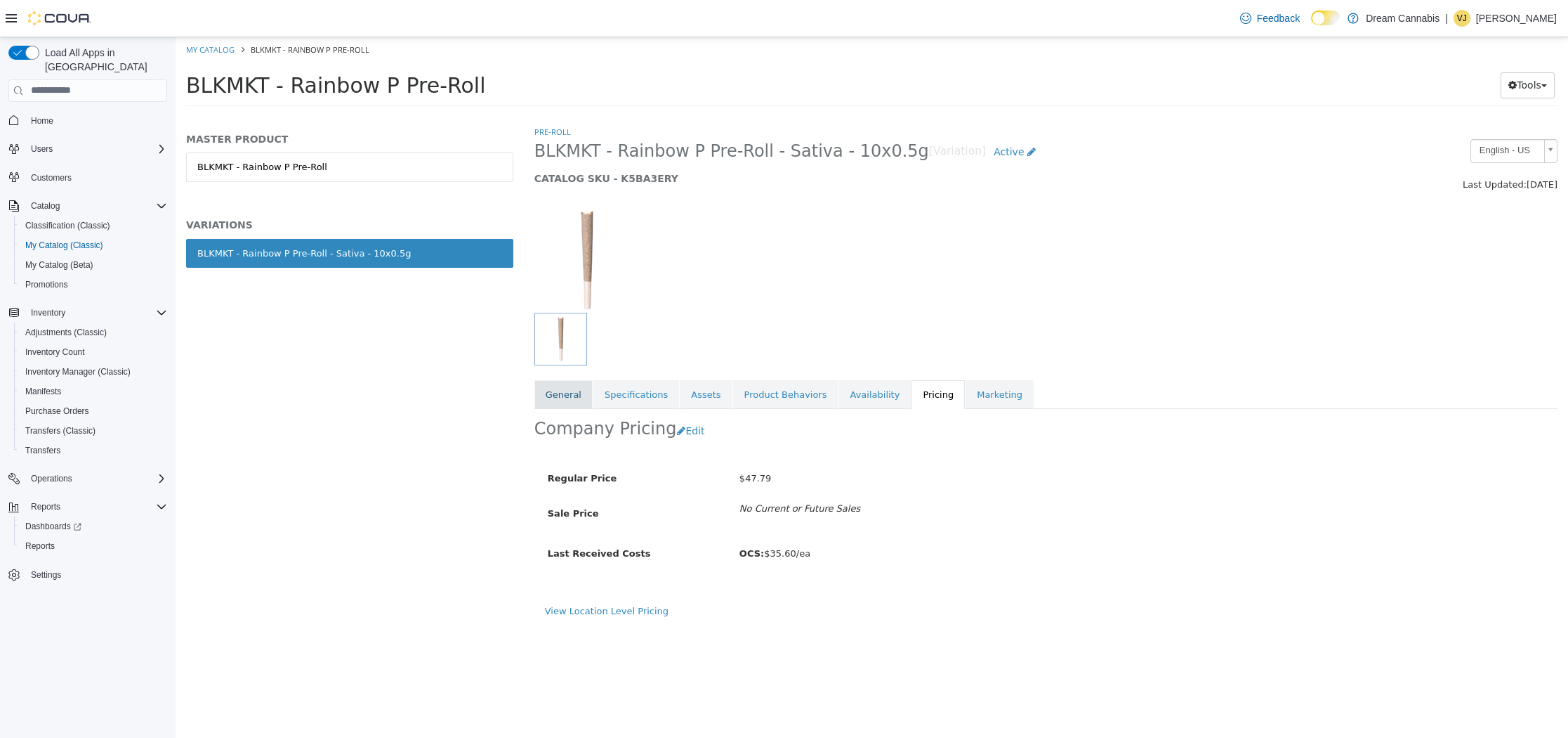
click at [569, 396] on link "General" at bounding box center [564, 394] width 58 height 30
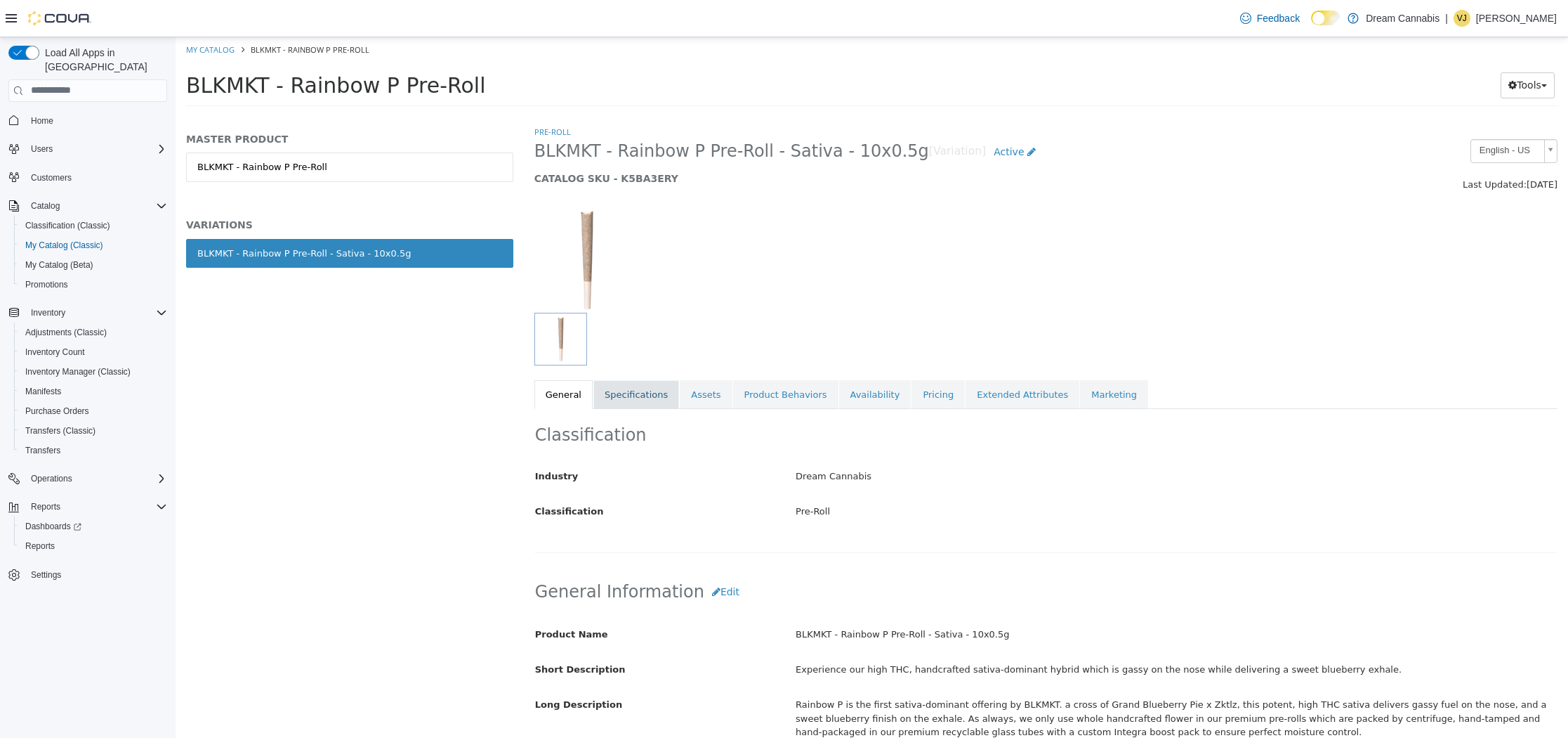
click at [630, 396] on link "Specifications" at bounding box center [636, 394] width 86 height 30
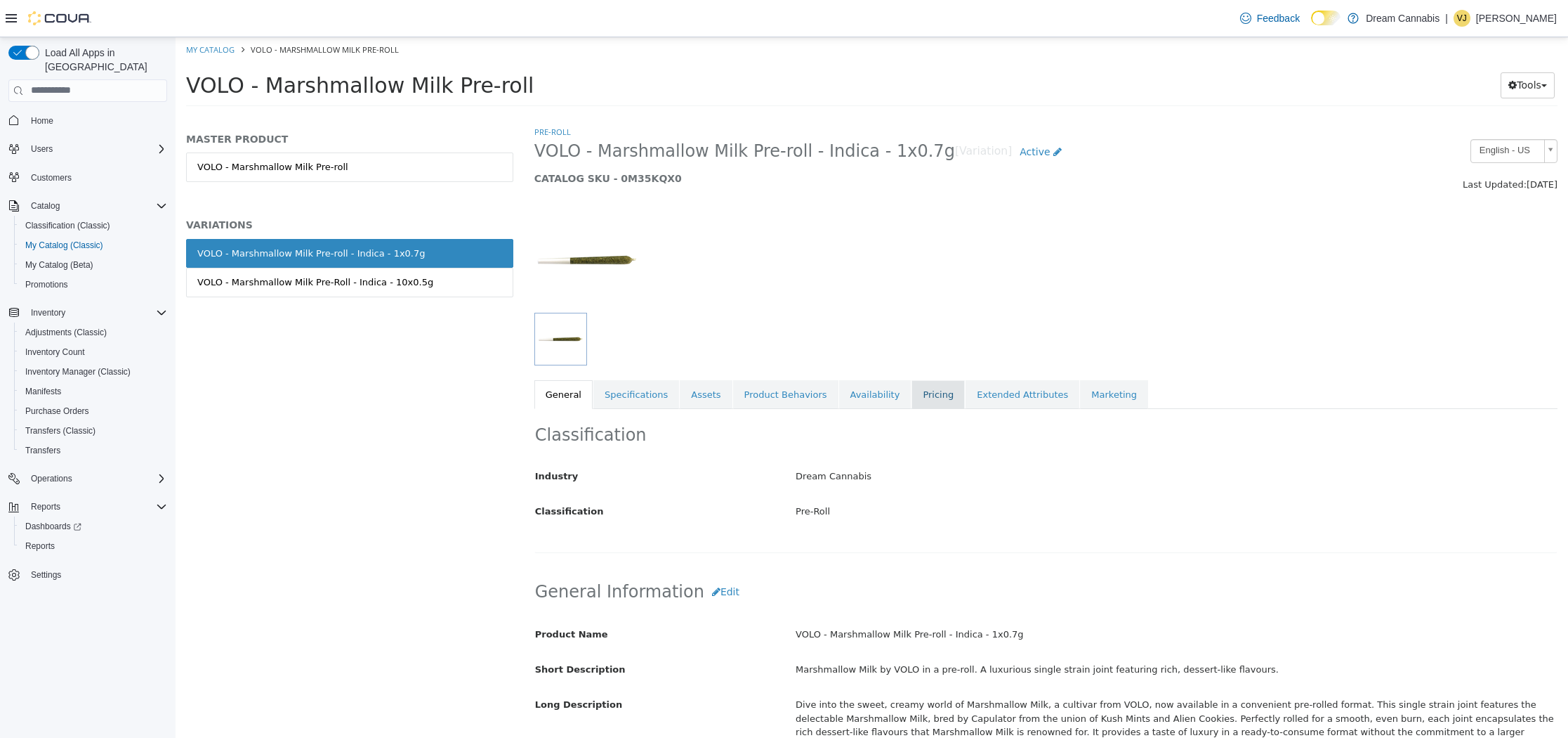
click at [917, 398] on link "Pricing" at bounding box center [938, 394] width 53 height 30
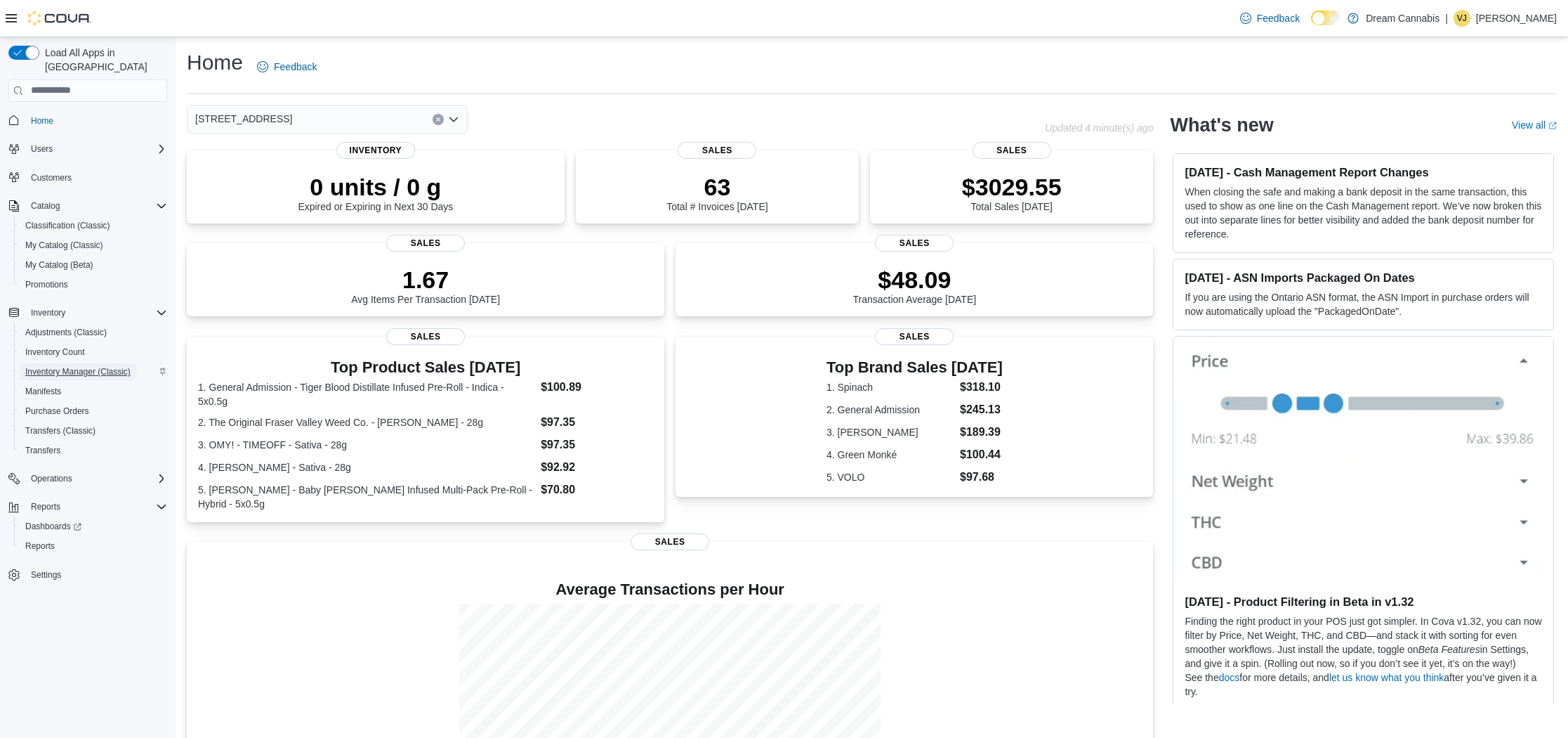
click at [86, 366] on span "Inventory Manager (Classic)" at bounding box center [78, 371] width 105 height 11
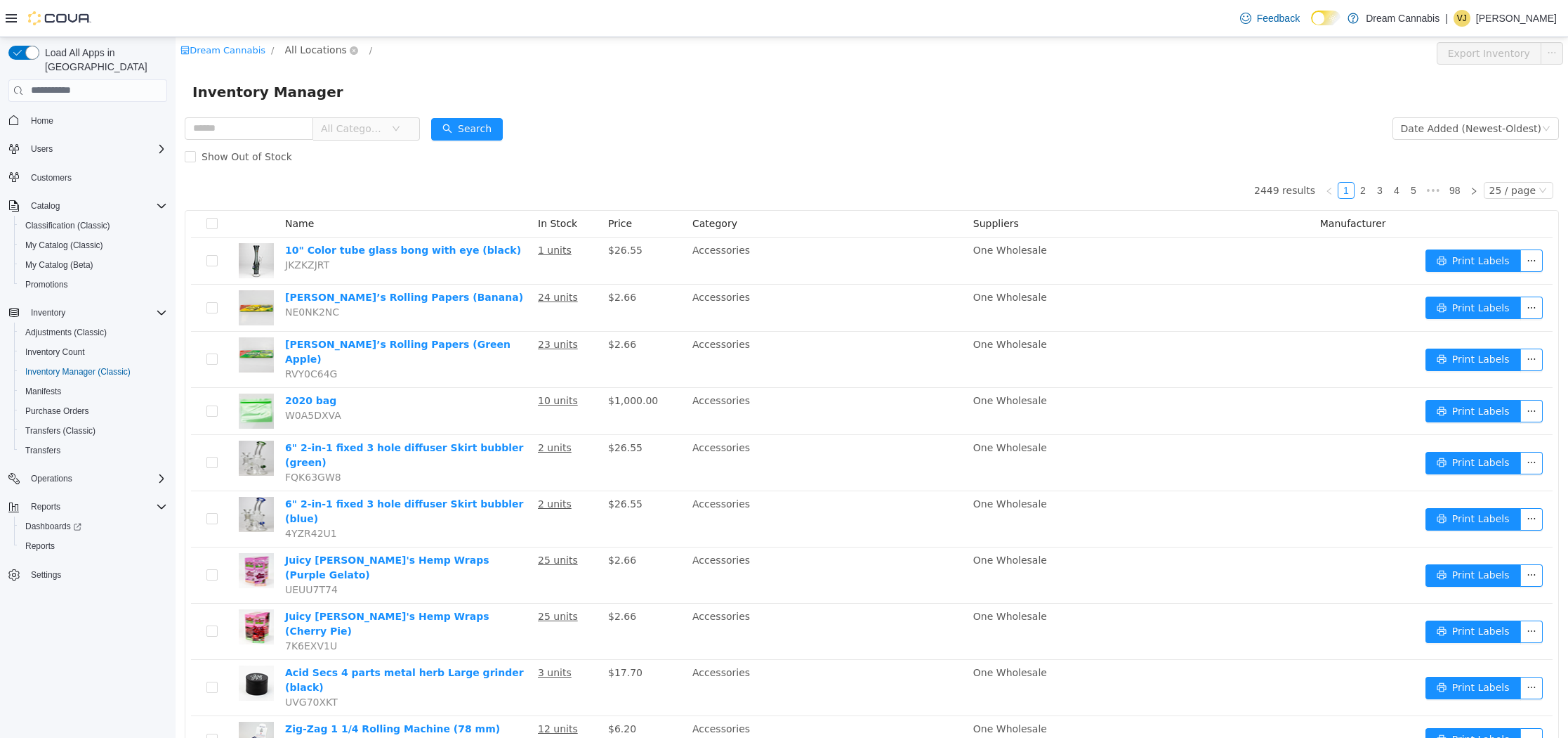
click at [302, 47] on span "All Locations" at bounding box center [315, 50] width 62 height 16
click at [340, 129] on span "[STREET_ADDRESS]" at bounding box center [361, 125] width 98 height 11
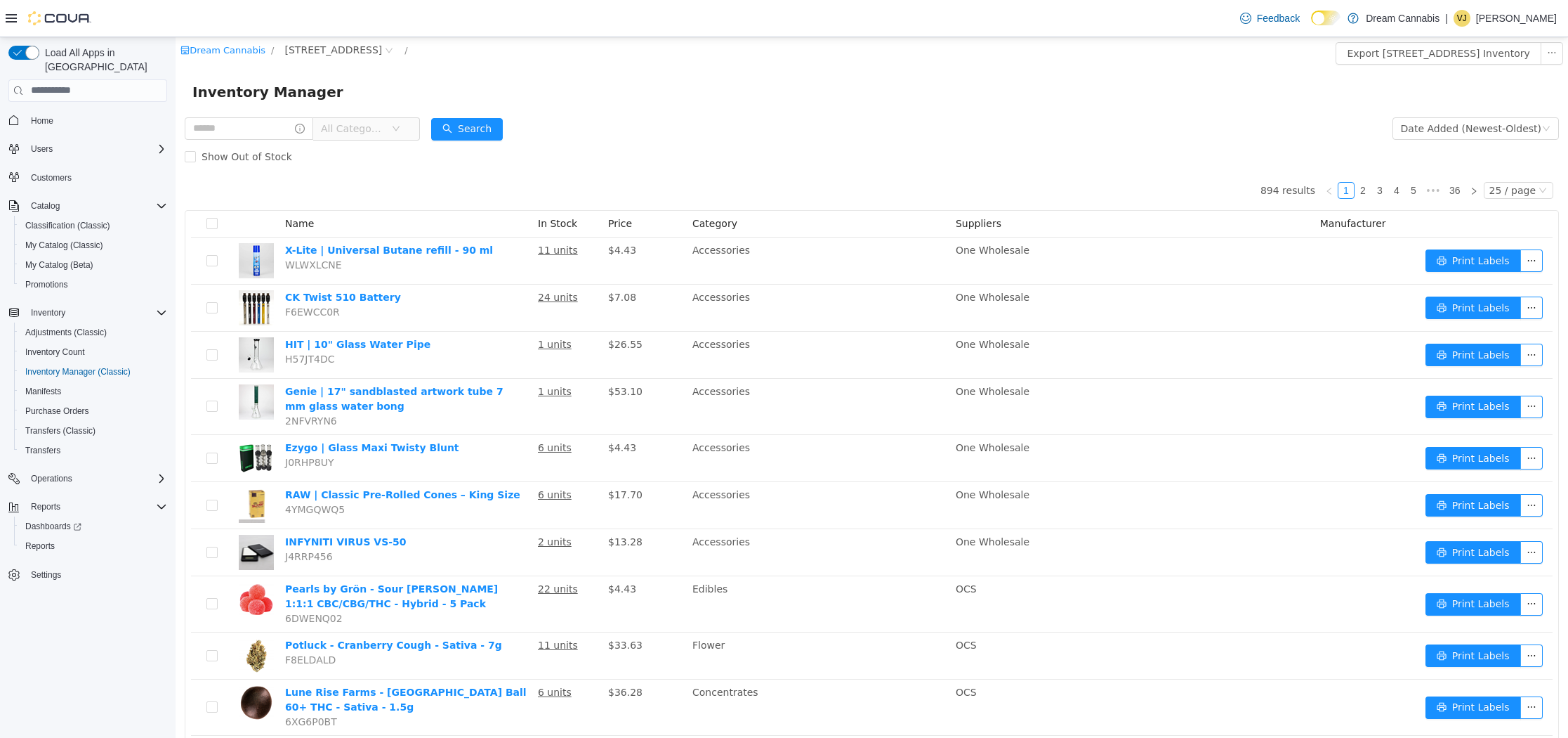
click at [354, 130] on span "All Categories" at bounding box center [353, 128] width 64 height 14
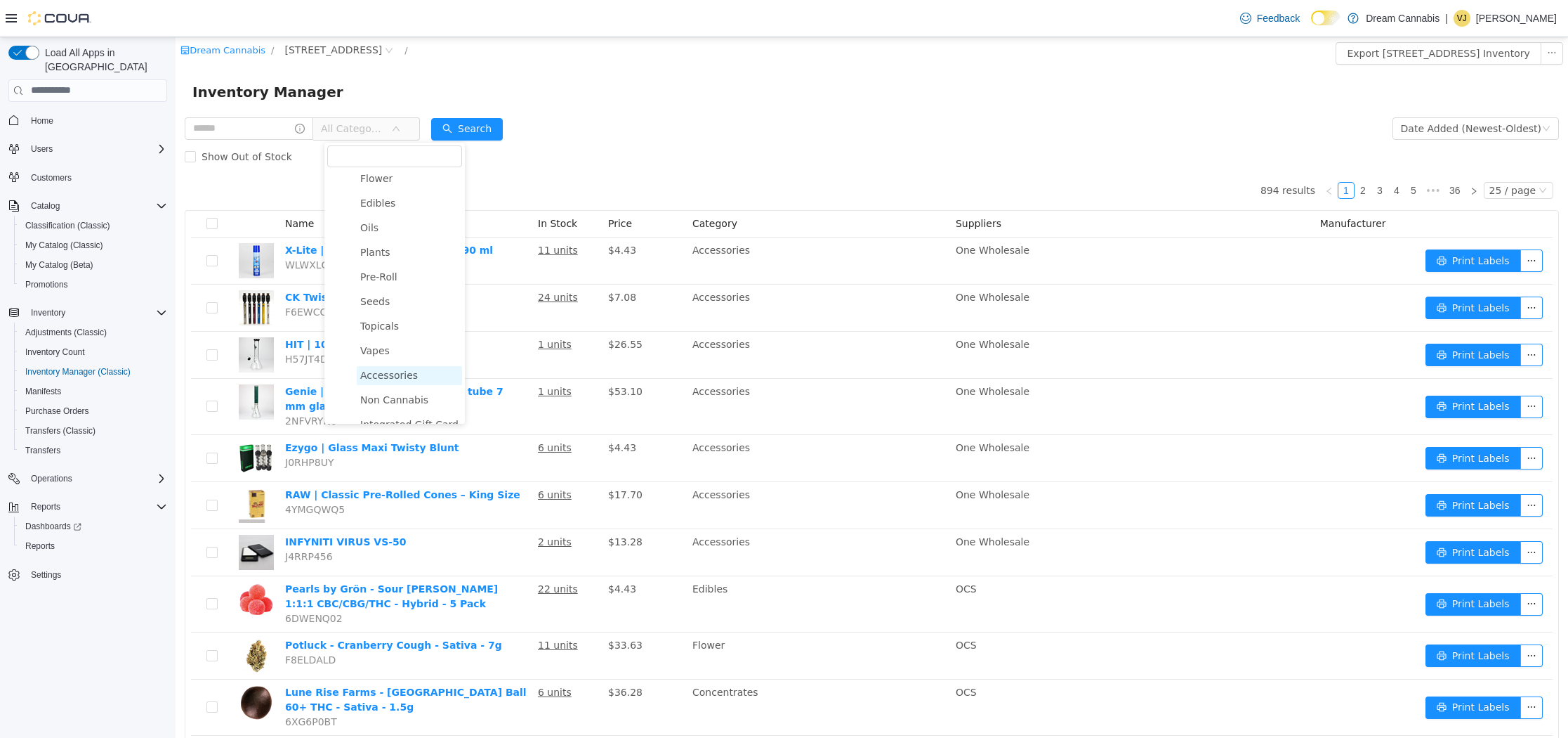
click at [393, 374] on span "Accessories" at bounding box center [388, 374] width 57 height 11
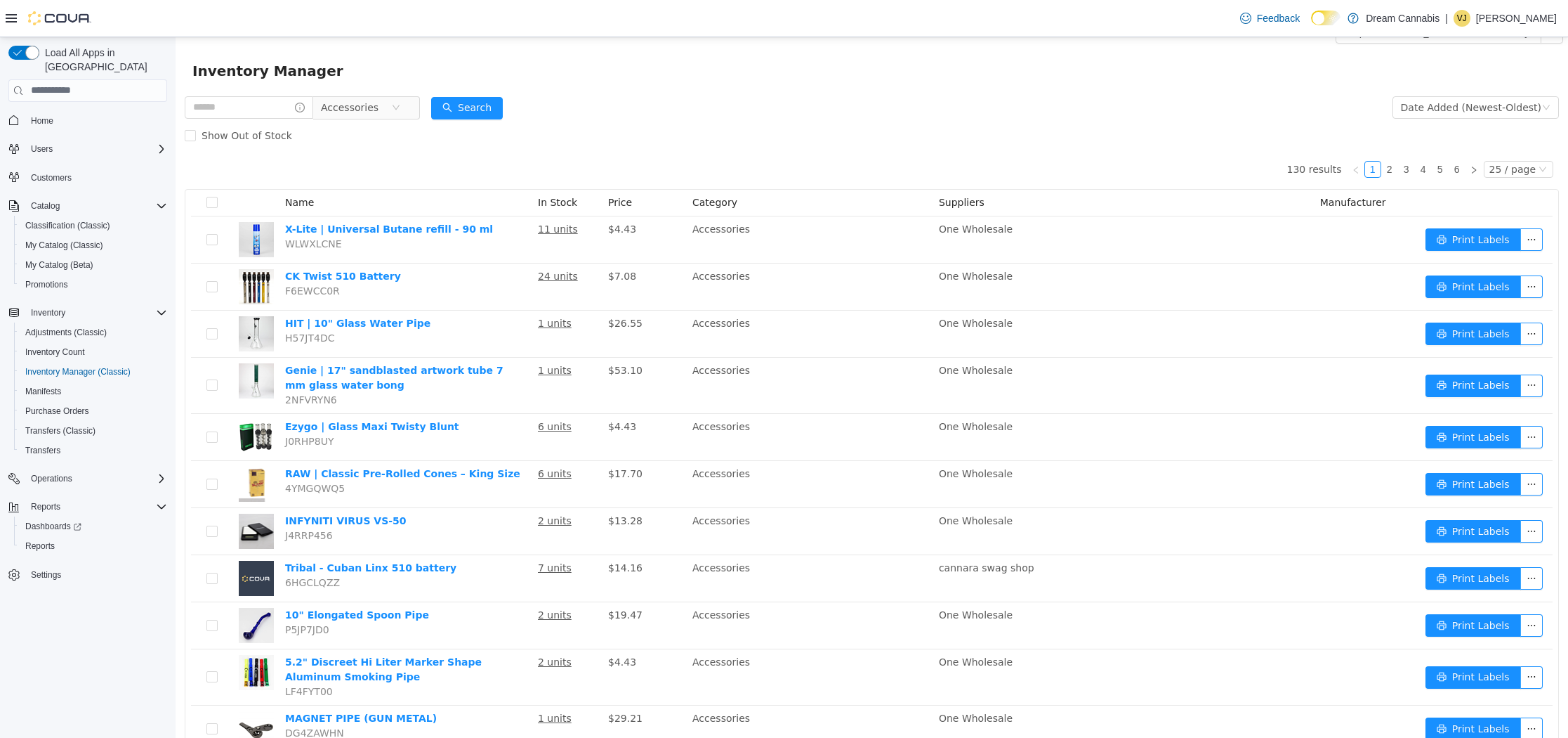
scroll to position [0, 0]
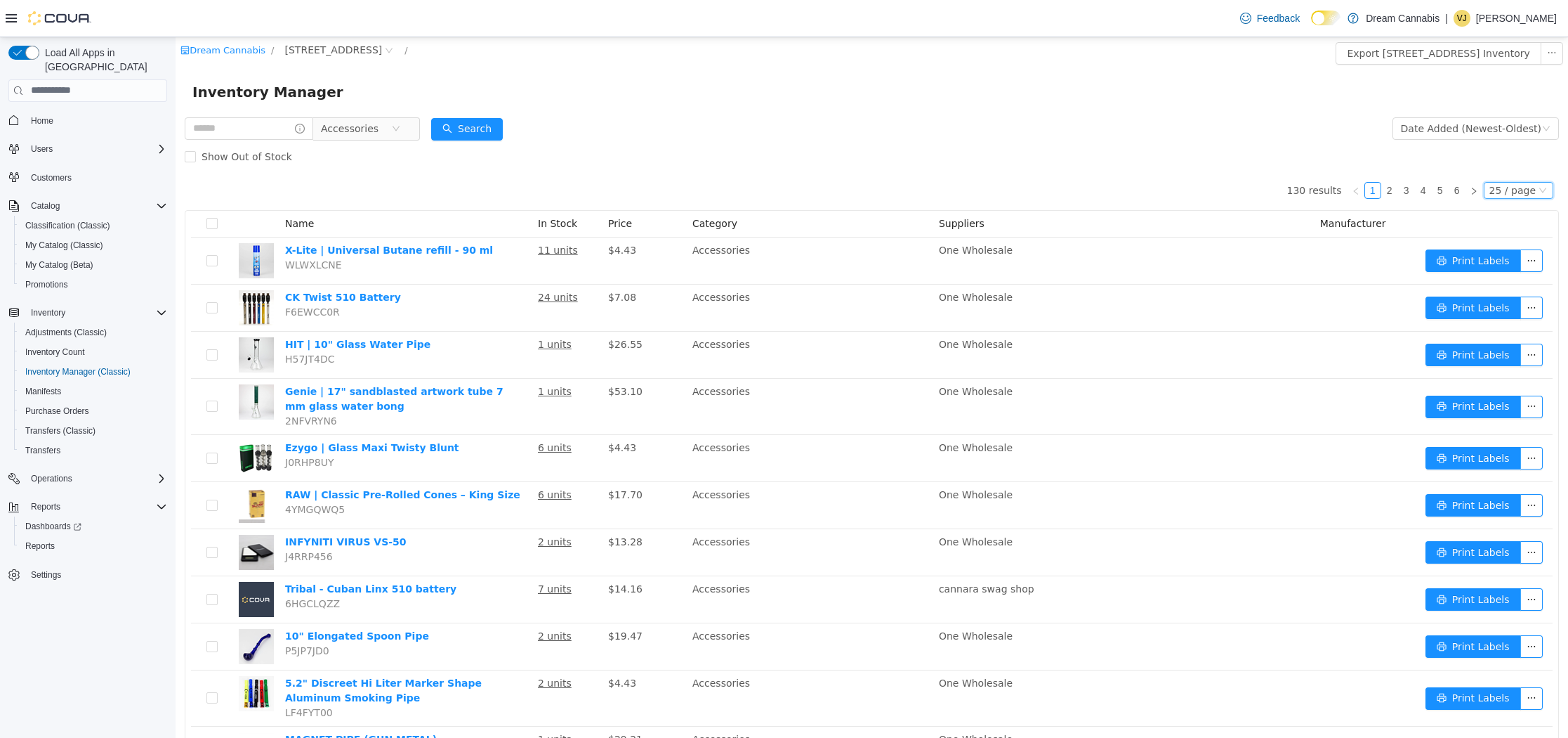
click at [1519, 188] on div "25 / page" at bounding box center [1513, 190] width 47 height 16
click at [1514, 277] on li "50 / page" at bounding box center [1521, 279] width 68 height 23
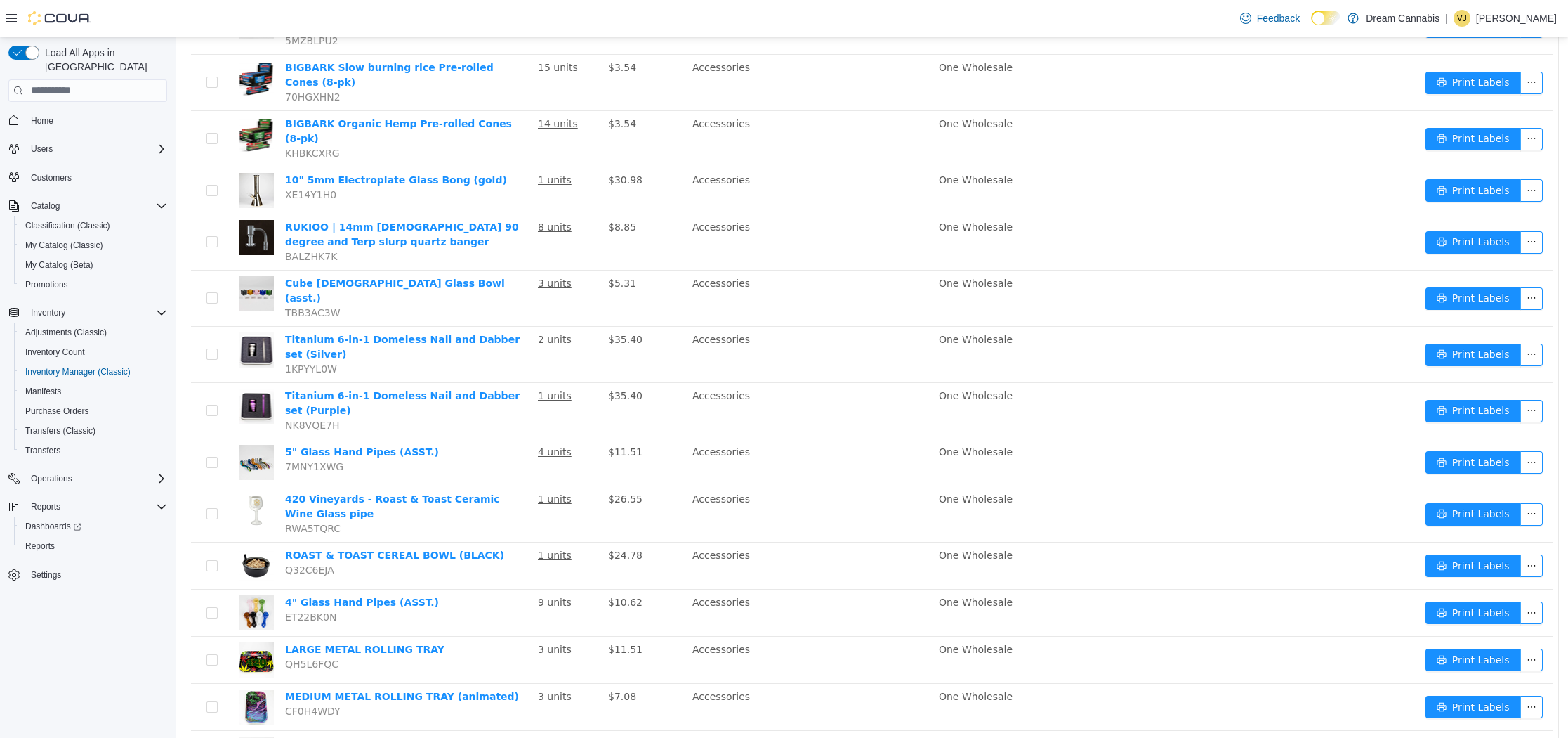
scroll to position [2002, 0]
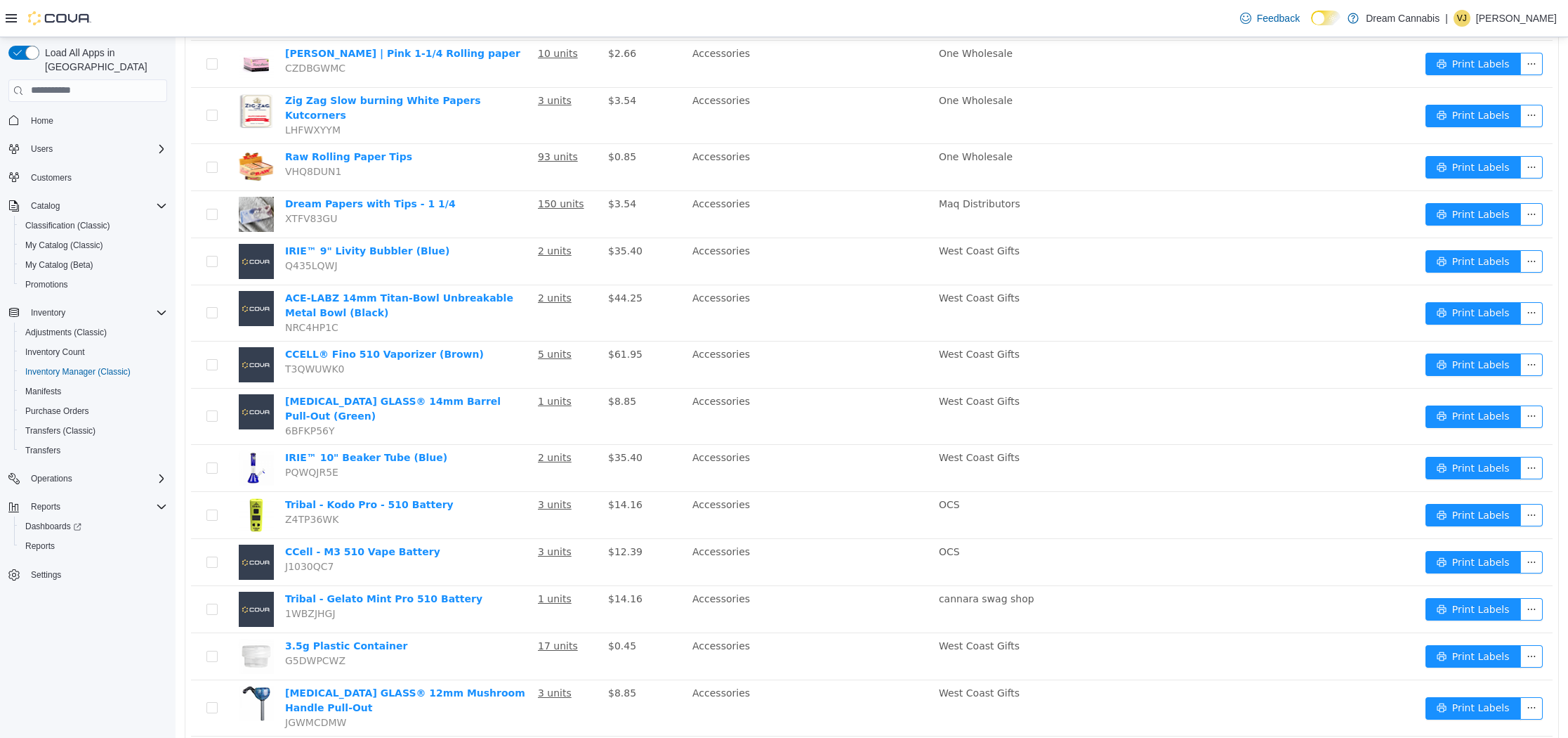
scroll to position [1993, 0]
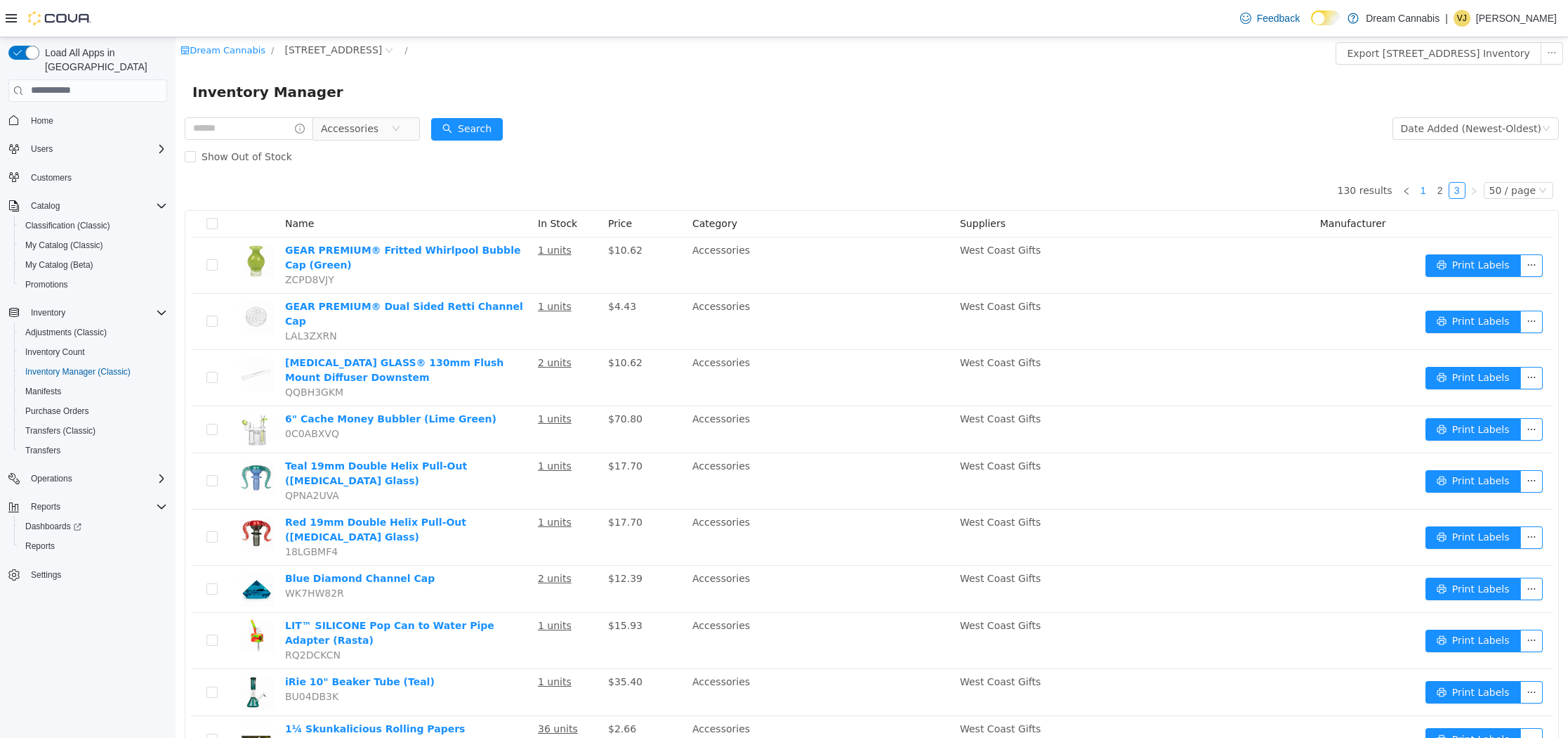
click at [1431, 188] on link "1" at bounding box center [1424, 190] width 16 height 16
